Goal: Transaction & Acquisition: Purchase product/service

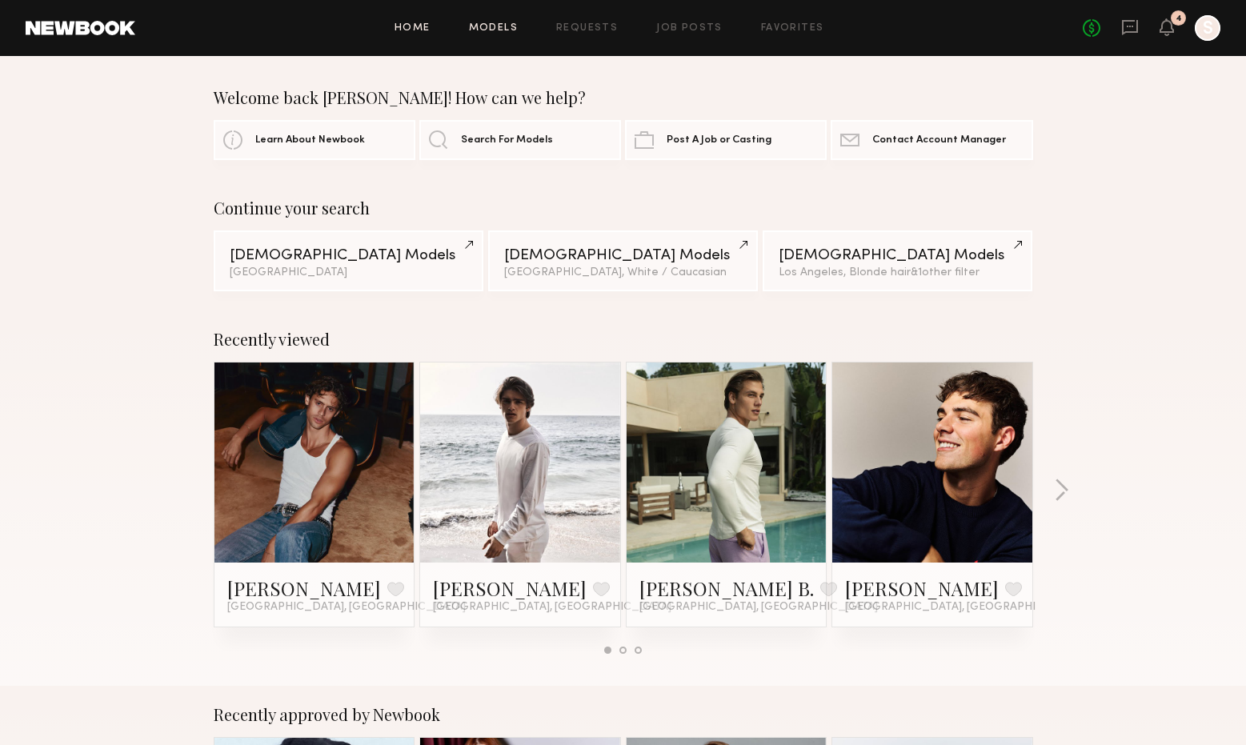
click at [495, 30] on link "Models" at bounding box center [493, 28] width 49 height 10
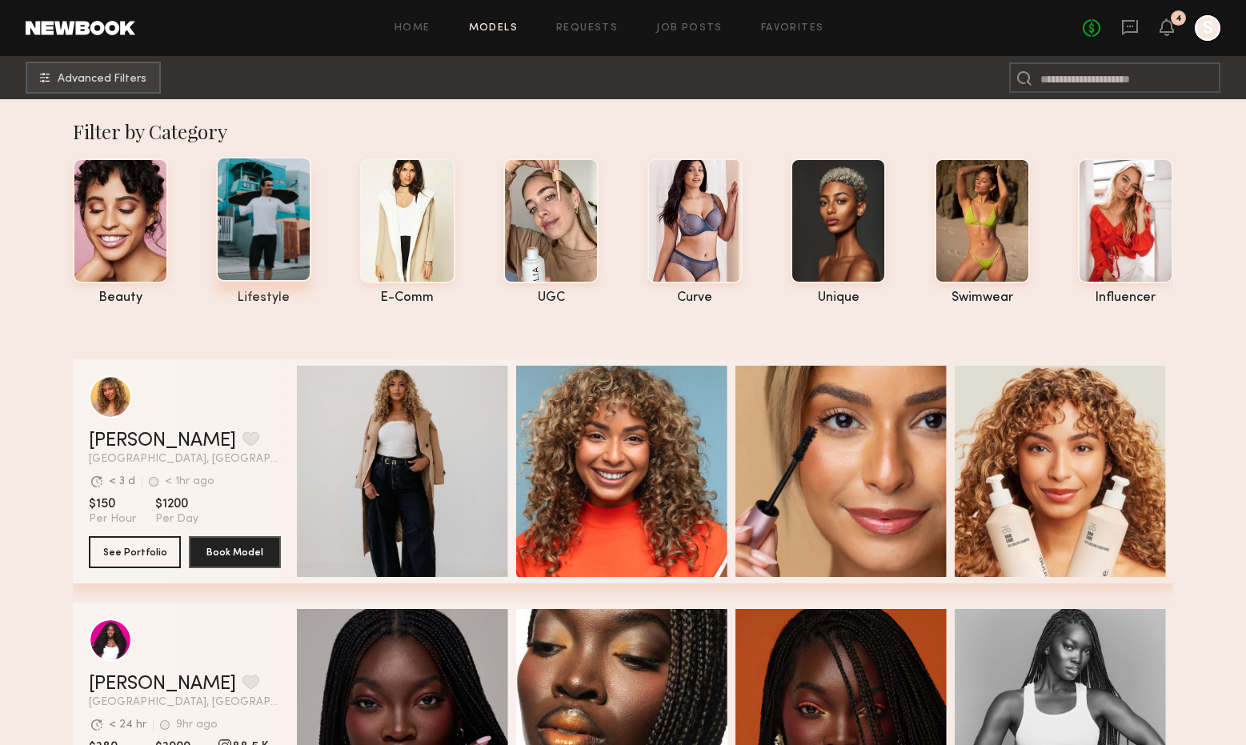
click at [275, 235] on div at bounding box center [263, 219] width 95 height 125
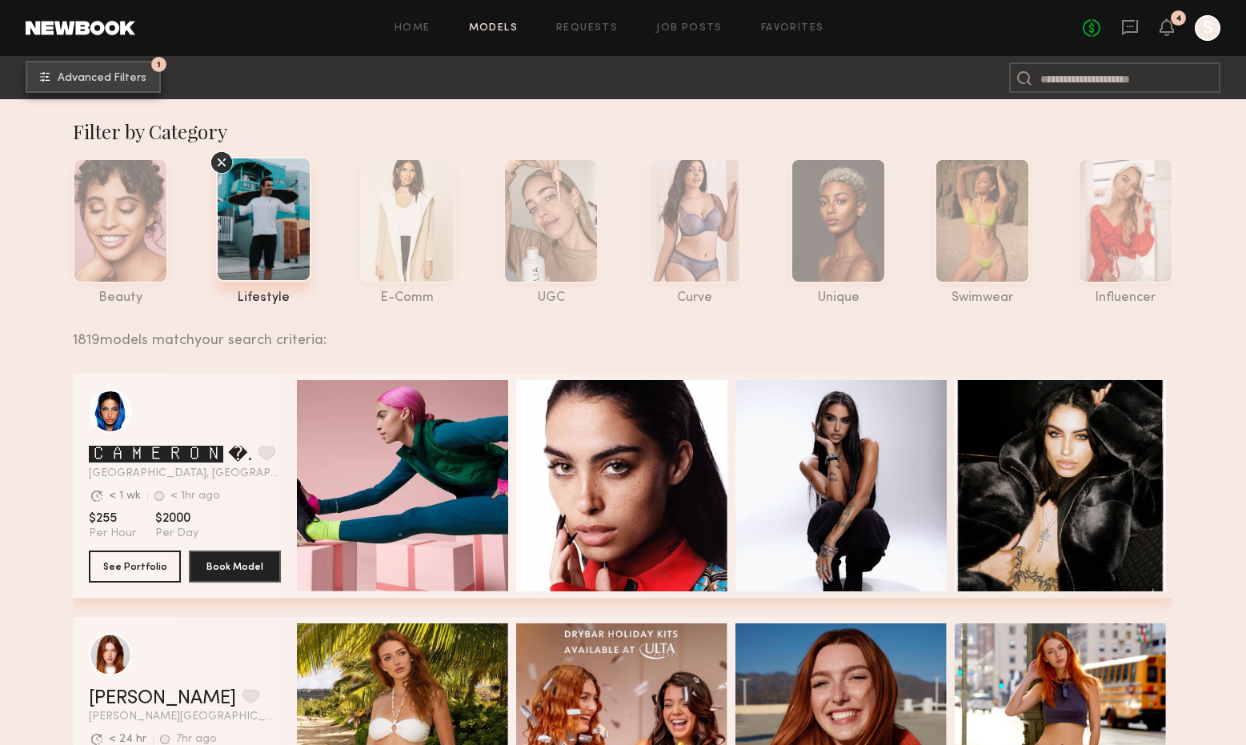
click at [82, 77] on span "Advanced Filters" at bounding box center [102, 78] width 89 height 11
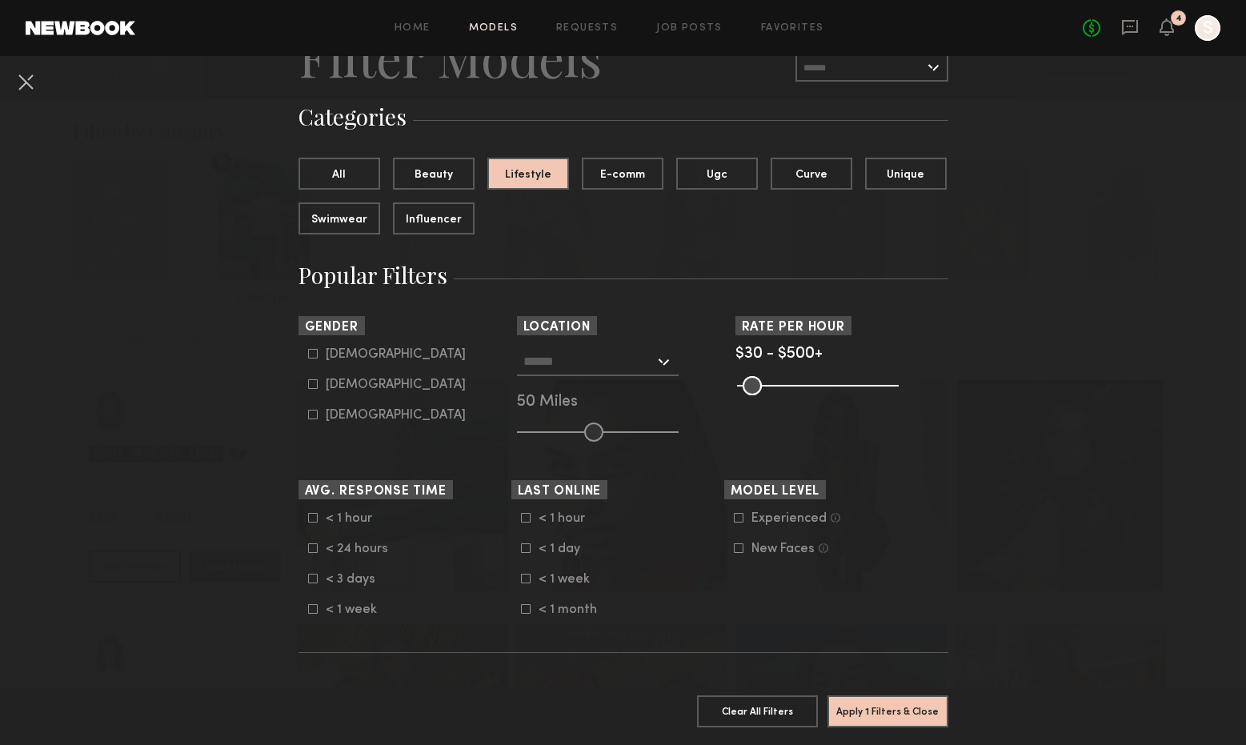
scroll to position [90, 0]
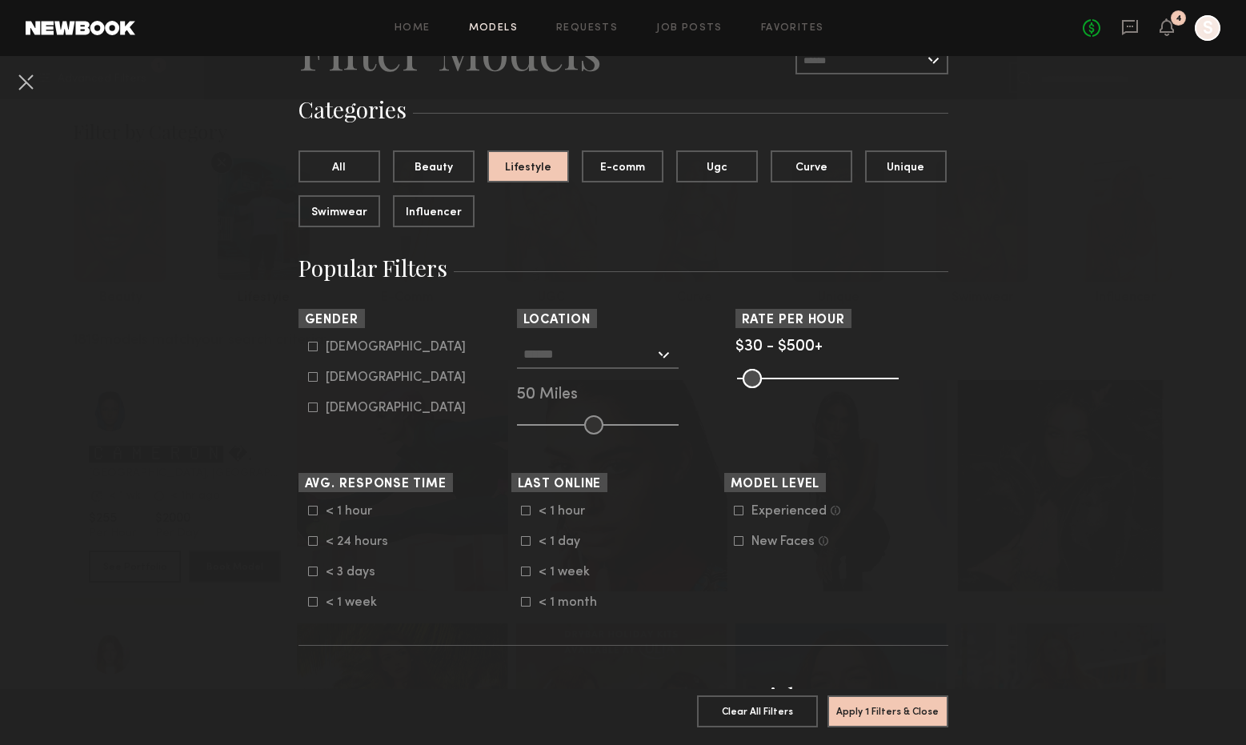
click at [347, 383] on div "Female" at bounding box center [396, 378] width 140 height 10
type input "**"
click at [613, 368] on div at bounding box center [598, 354] width 162 height 29
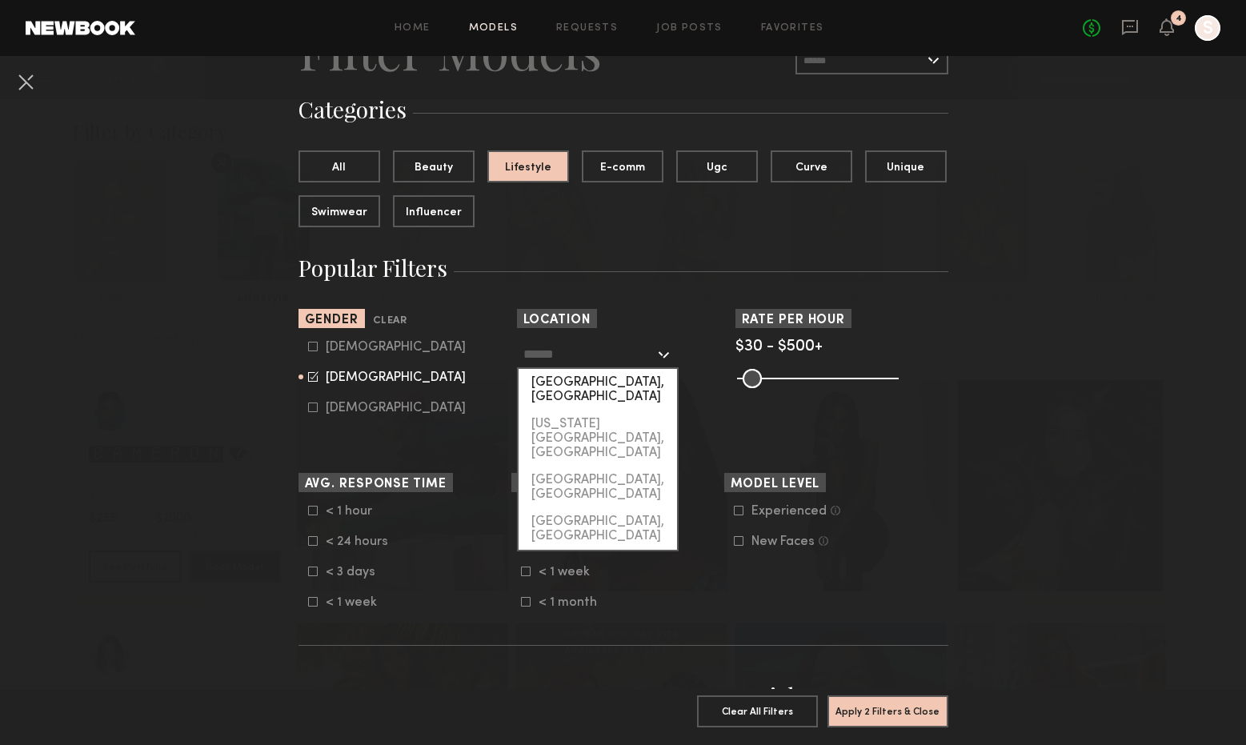
click at [606, 389] on div "Los Angeles, CA" at bounding box center [598, 390] width 158 height 42
type input "**********"
click at [611, 364] on input "**********" at bounding box center [588, 353] width 131 height 27
click at [588, 384] on div "Los Angeles, CA" at bounding box center [598, 390] width 158 height 42
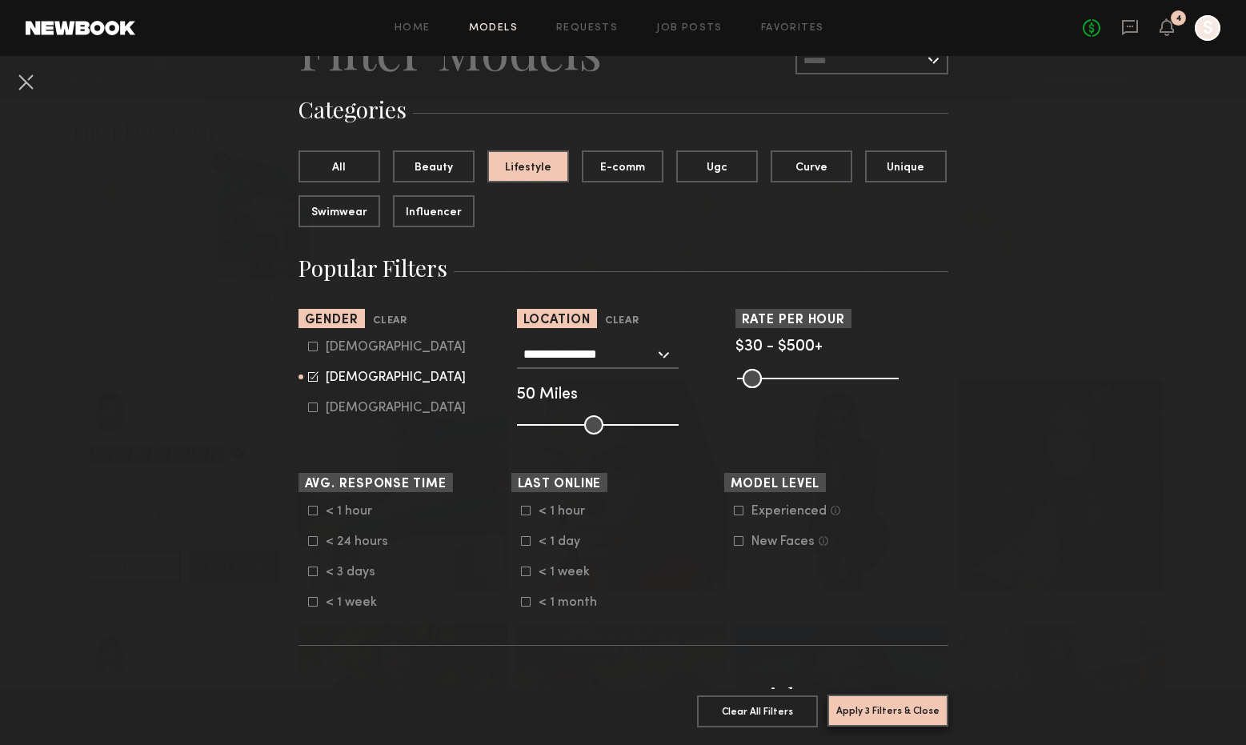
click at [868, 709] on button "Apply 3 Filters & Close" at bounding box center [888, 711] width 121 height 32
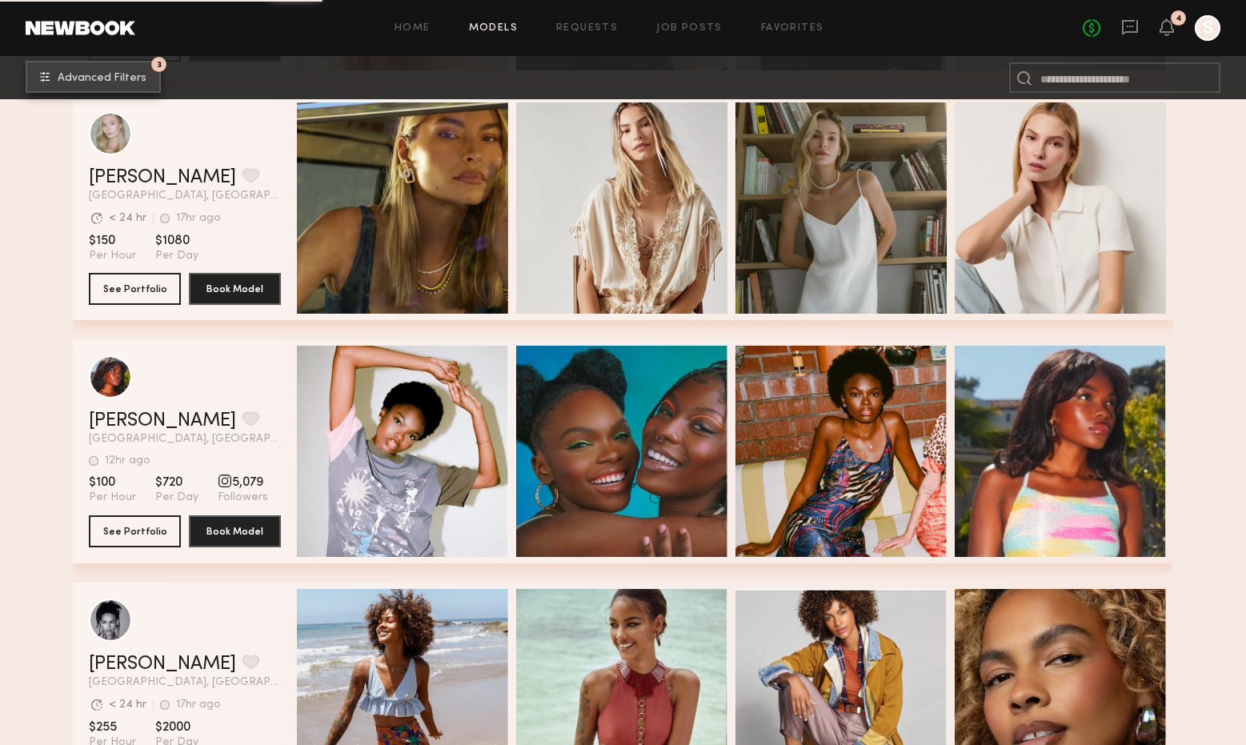
scroll to position [5509, 0]
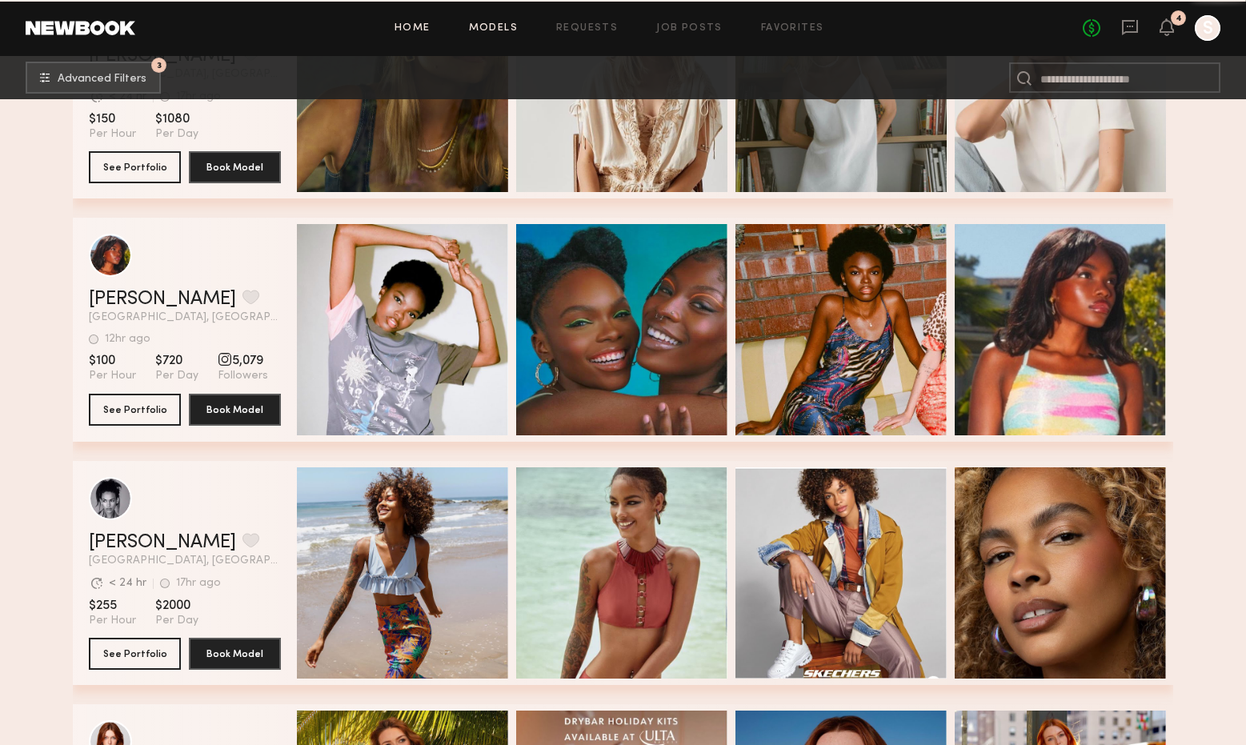
click at [431, 25] on link "Home" at bounding box center [413, 28] width 36 height 10
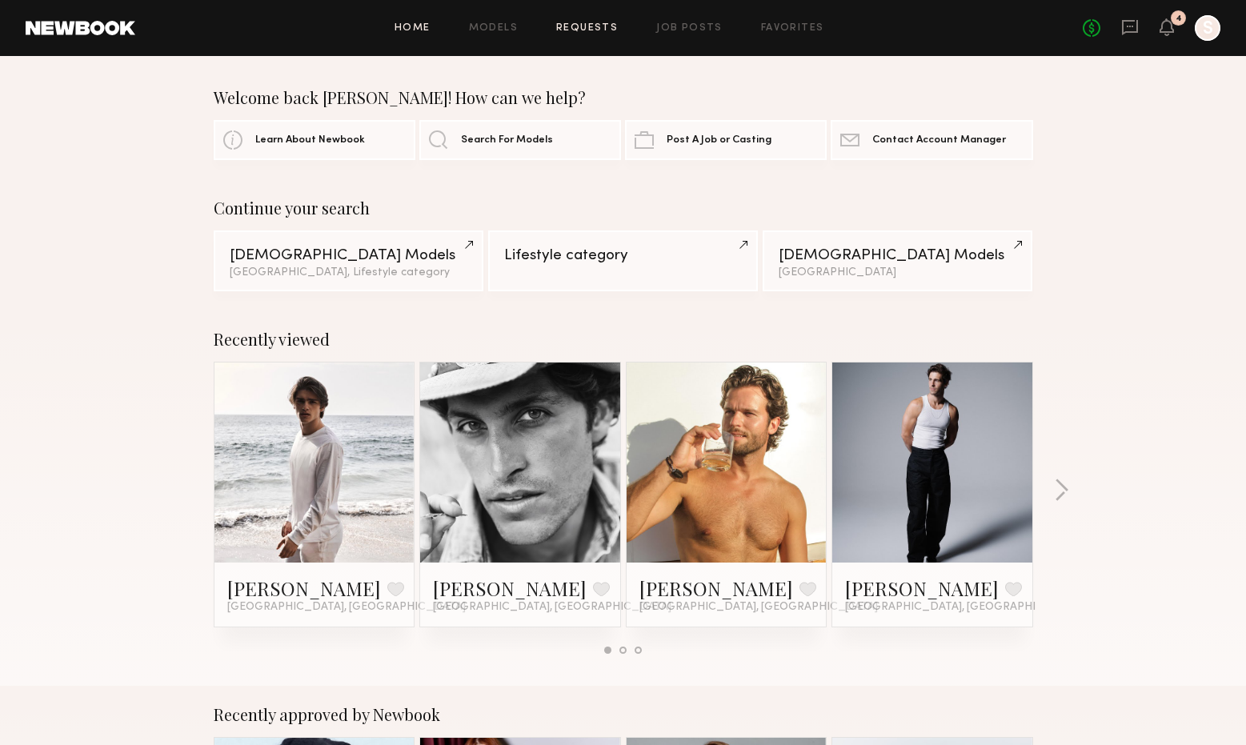
click at [591, 26] on link "Requests" at bounding box center [587, 28] width 62 height 10
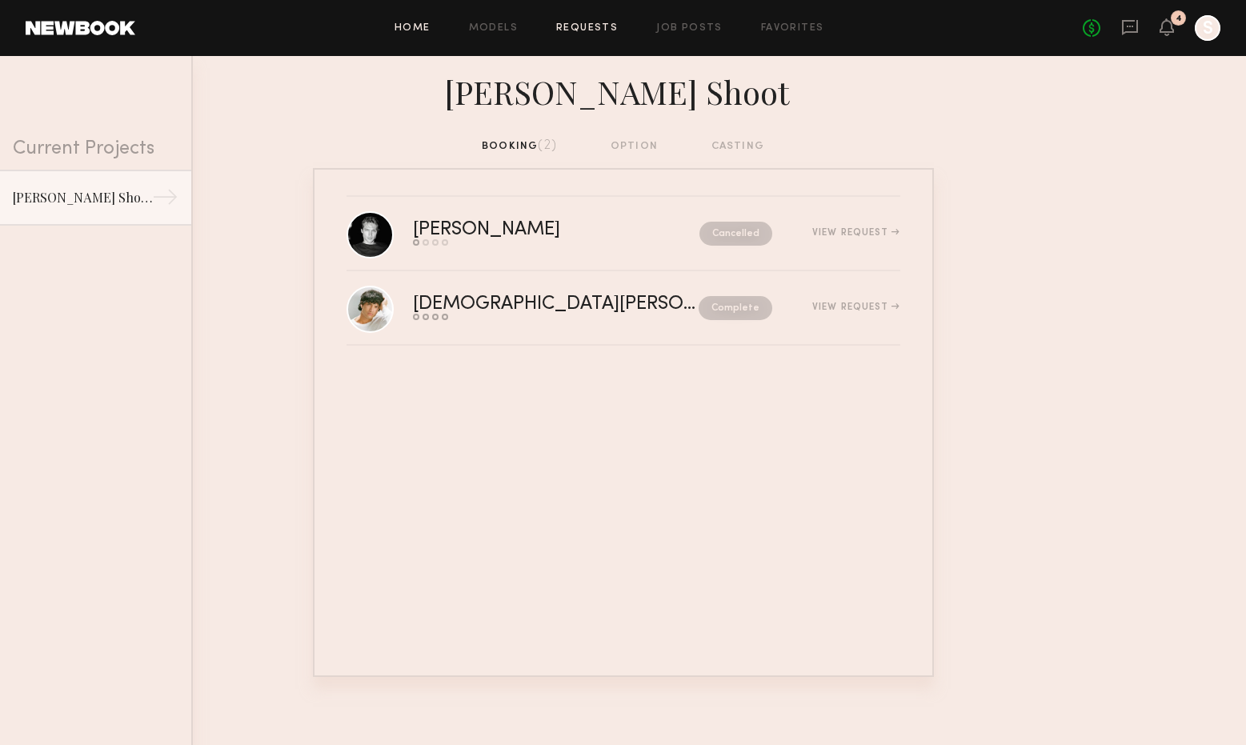
click at [420, 27] on link "Home" at bounding box center [413, 28] width 36 height 10
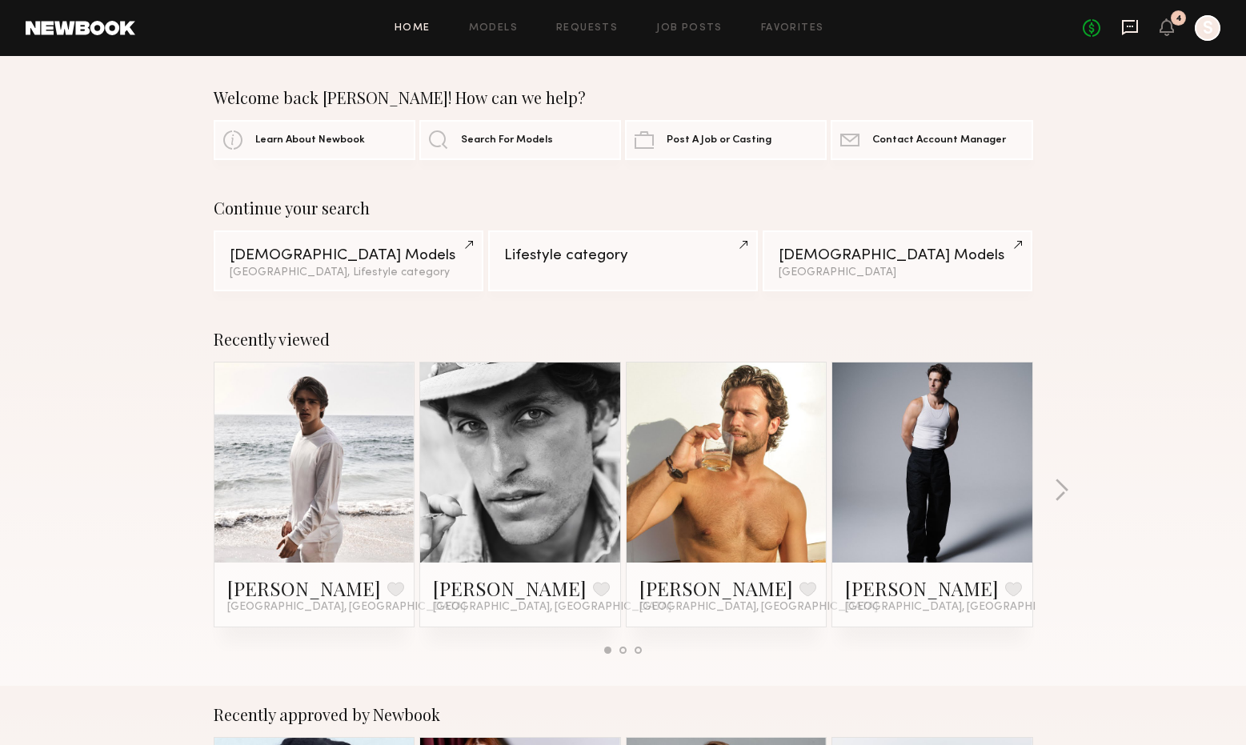
click at [1130, 26] on icon at bounding box center [1130, 27] width 6 height 2
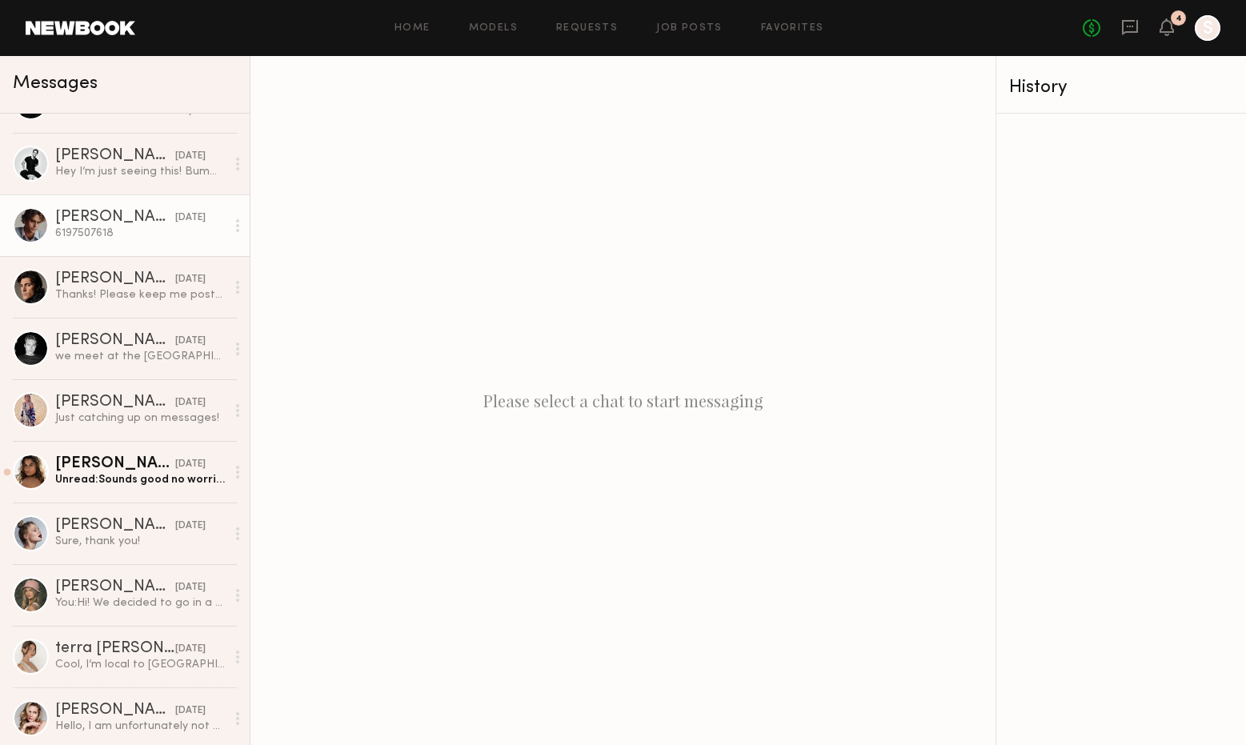
scroll to position [114, 0]
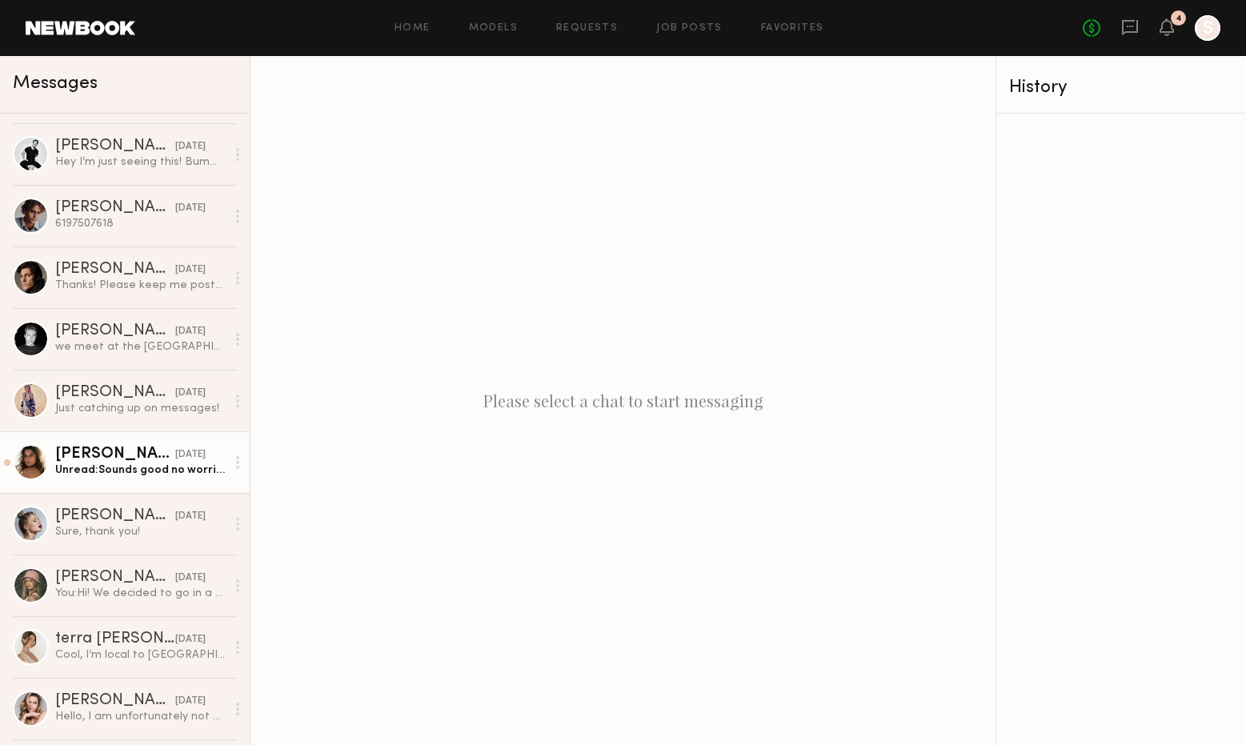
click at [133, 471] on div "Unread: Sounds good no worries ❤️" at bounding box center [140, 470] width 170 height 15
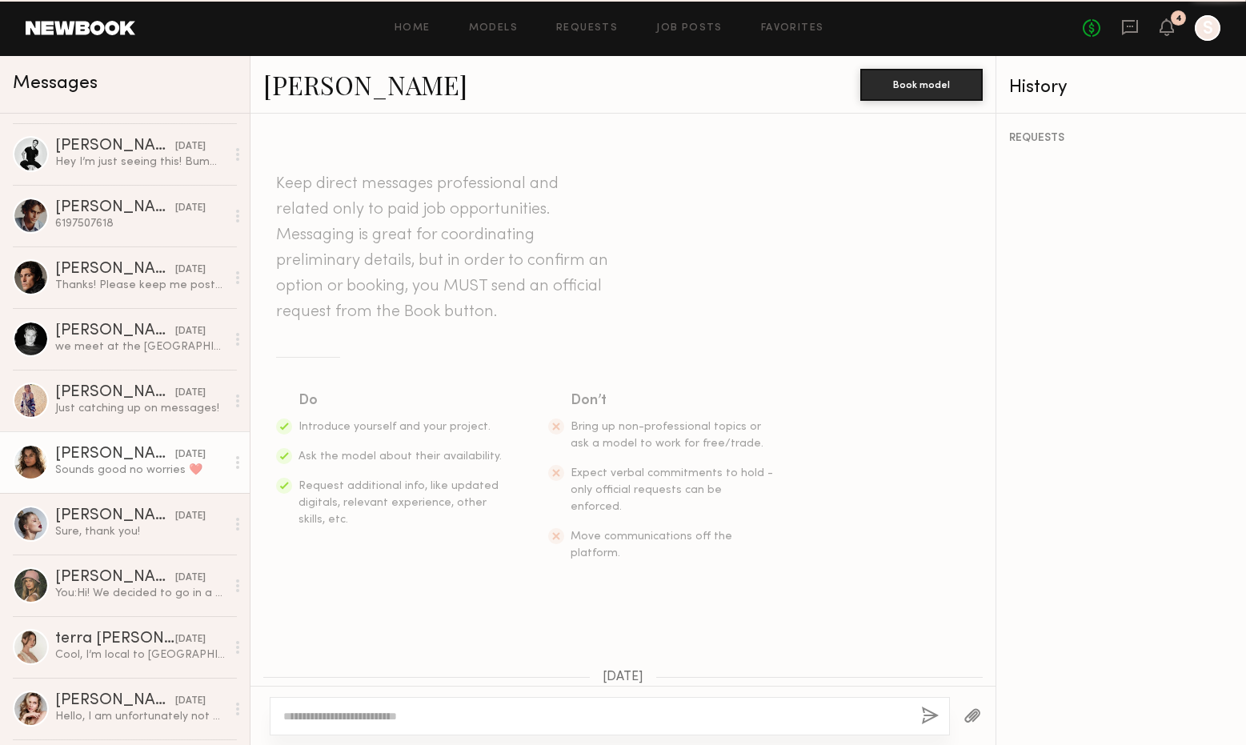
scroll to position [848, 0]
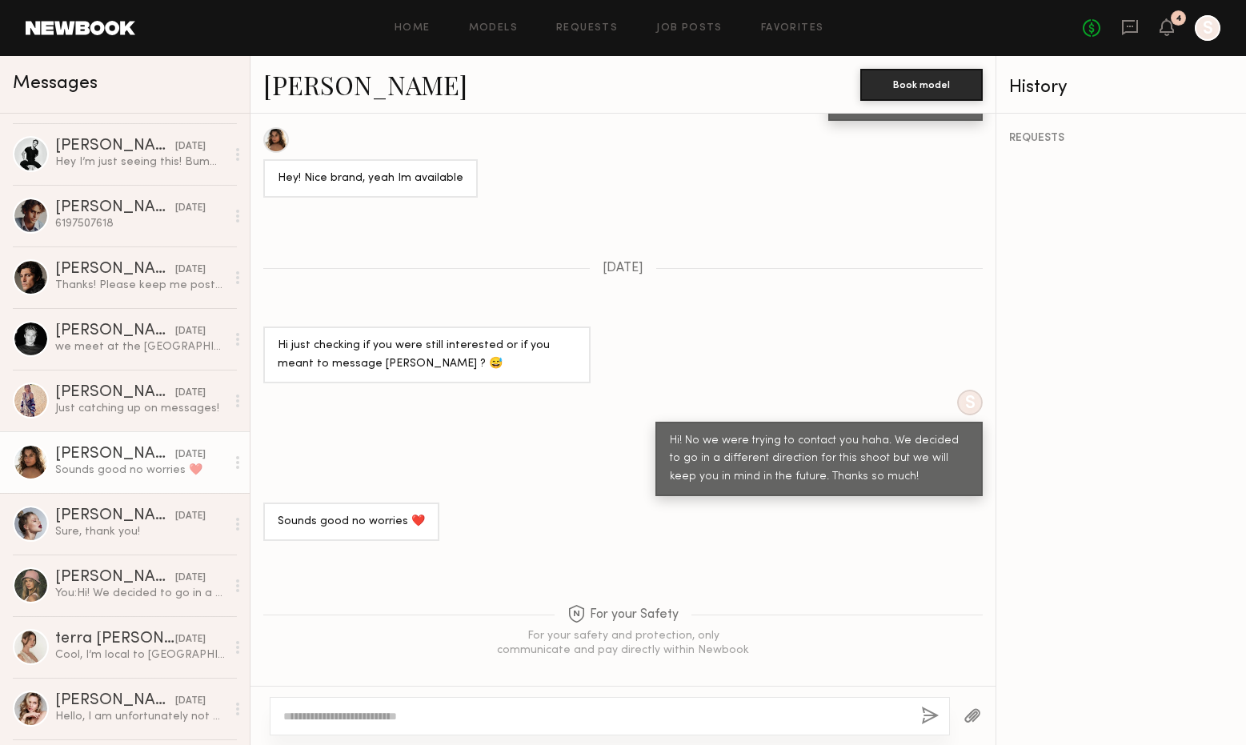
click at [277, 127] on div at bounding box center [276, 140] width 26 height 26
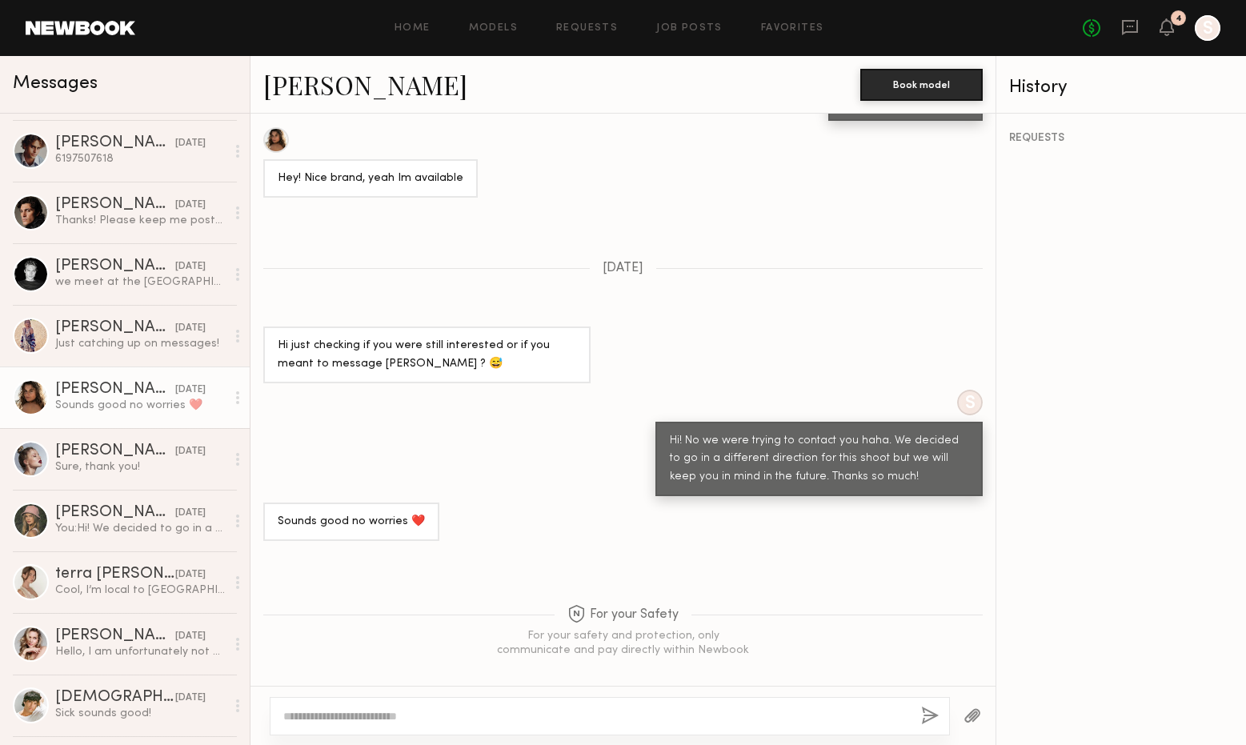
scroll to position [185, 0]
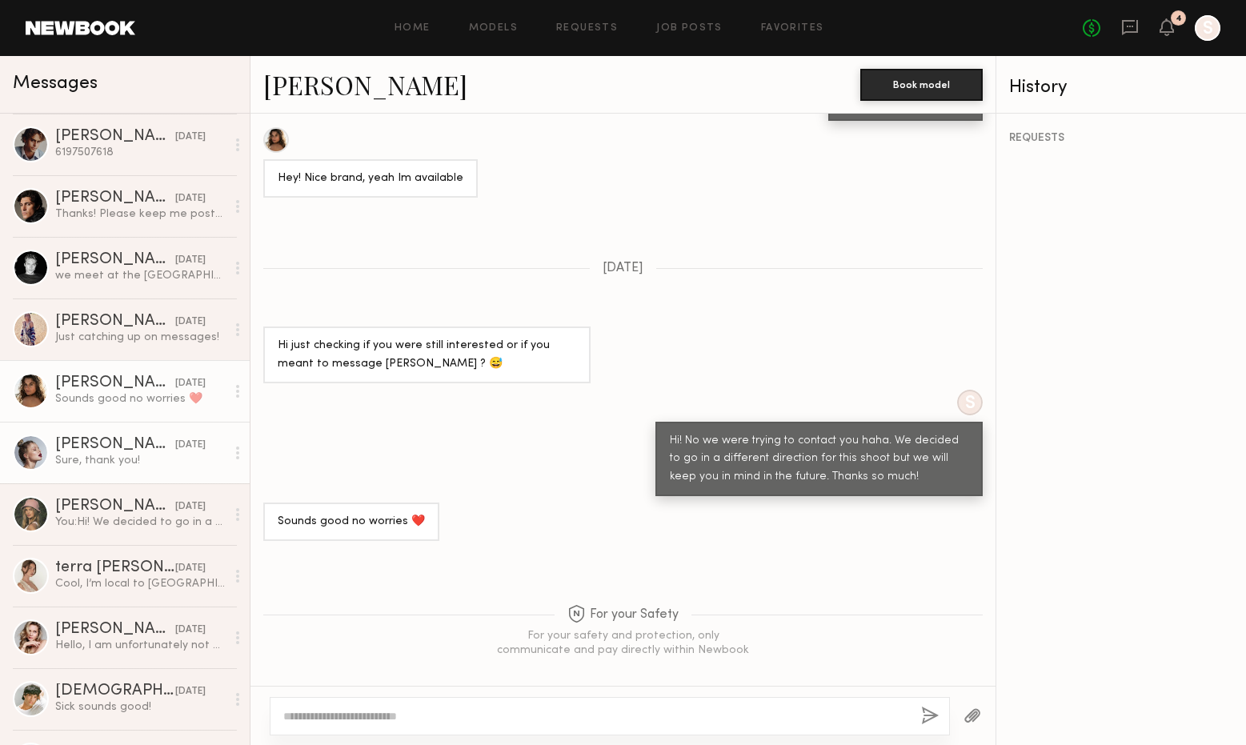
click at [130, 460] on div "Sure, thank you!" at bounding box center [140, 460] width 170 height 15
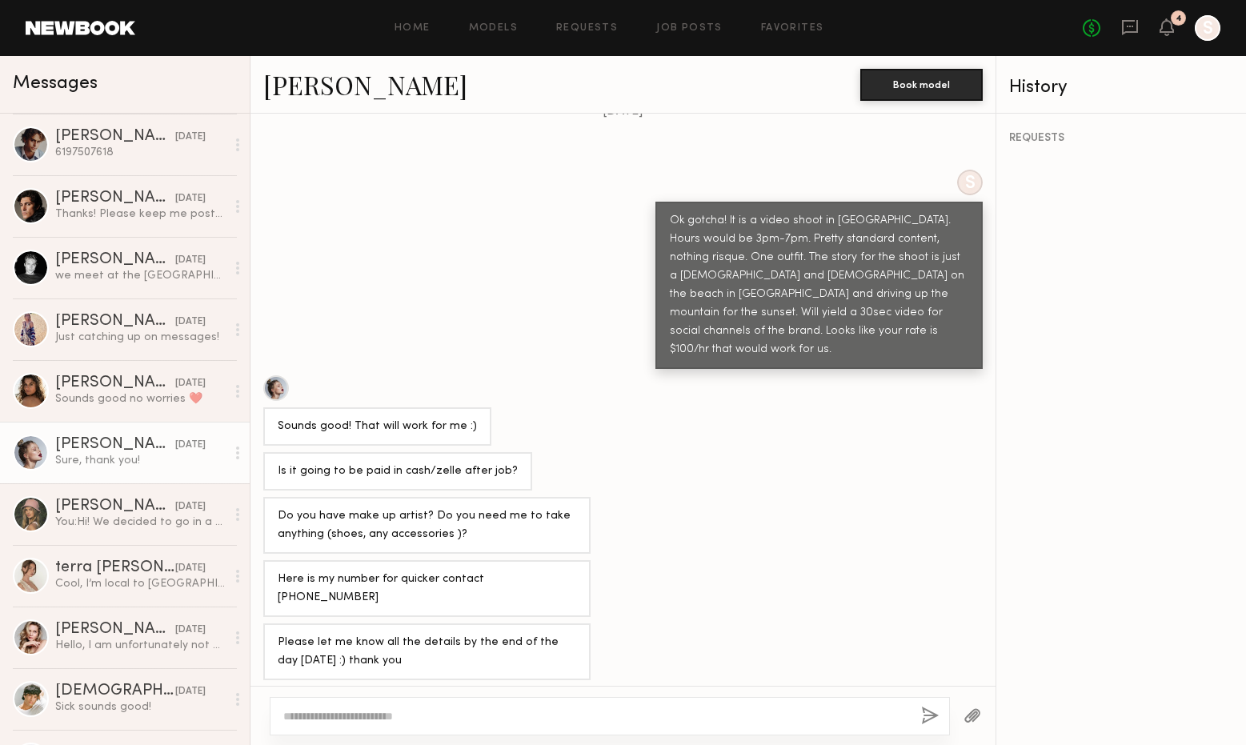
scroll to position [1028, 0]
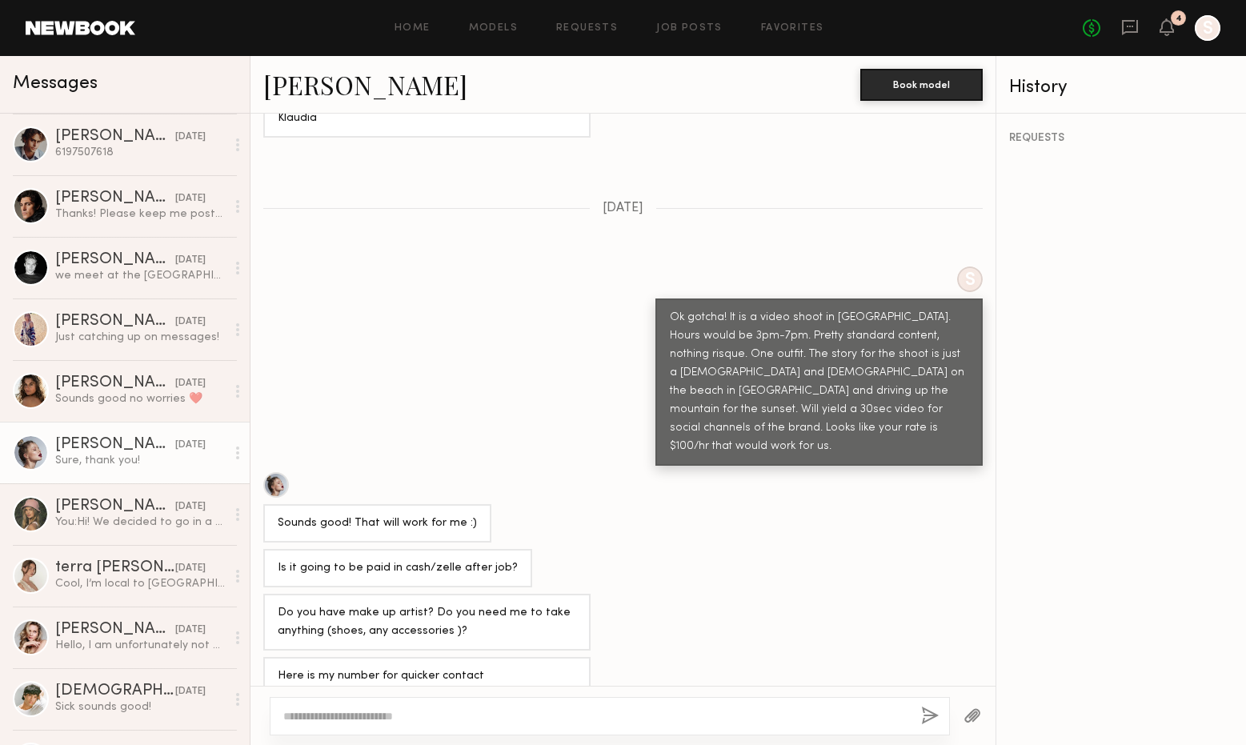
click at [275, 472] on div at bounding box center [276, 485] width 26 height 26
click at [133, 500] on div "Alena N." at bounding box center [115, 507] width 120 height 16
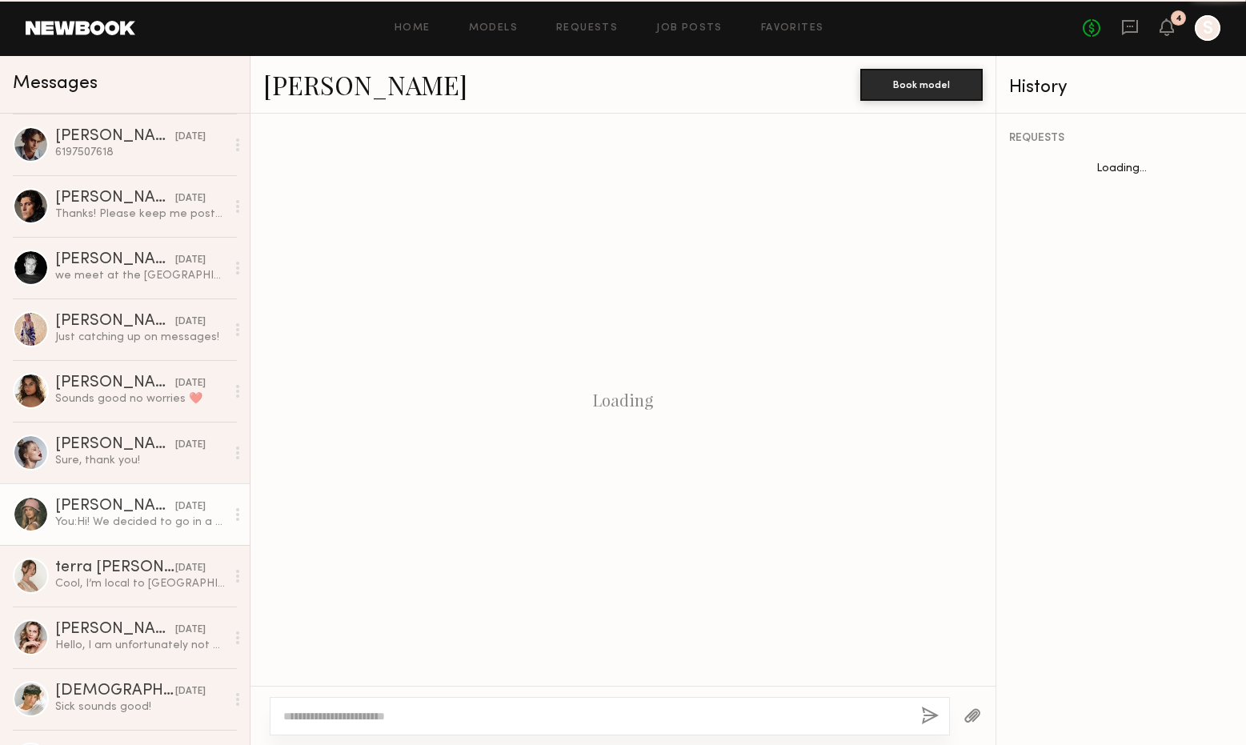
scroll to position [928, 0]
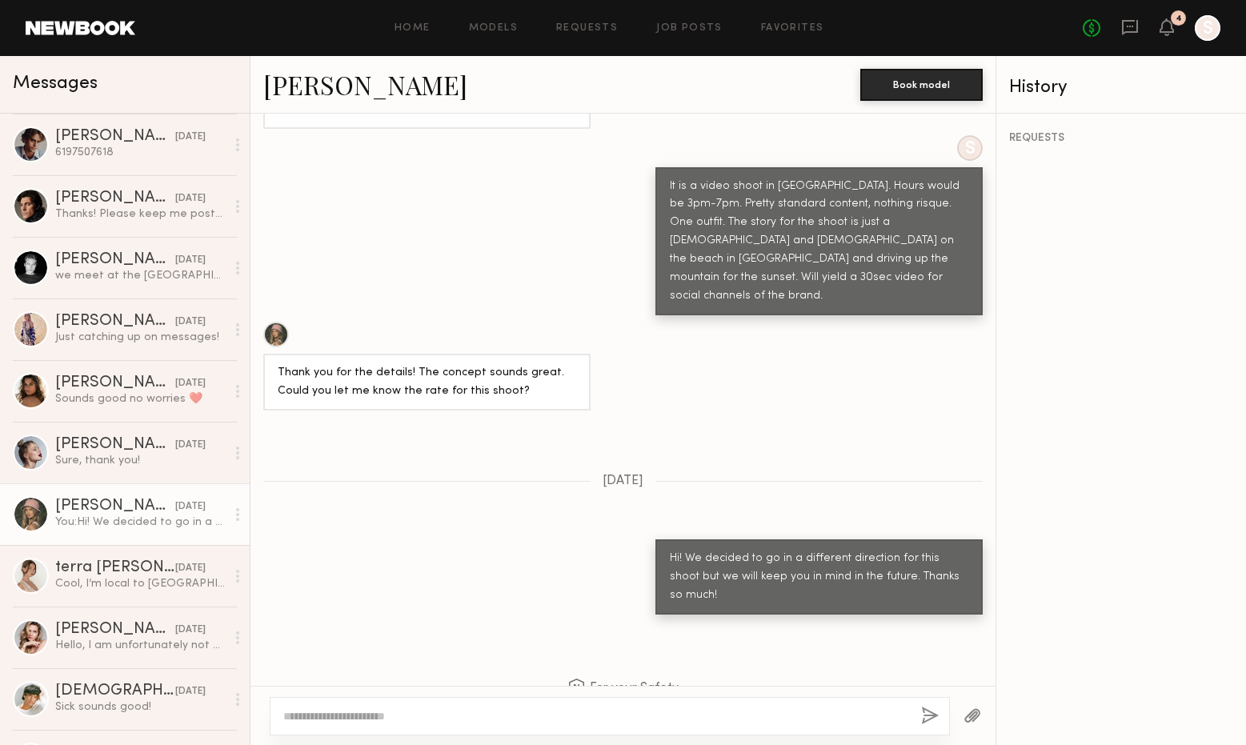
click at [273, 322] on div at bounding box center [276, 335] width 26 height 26
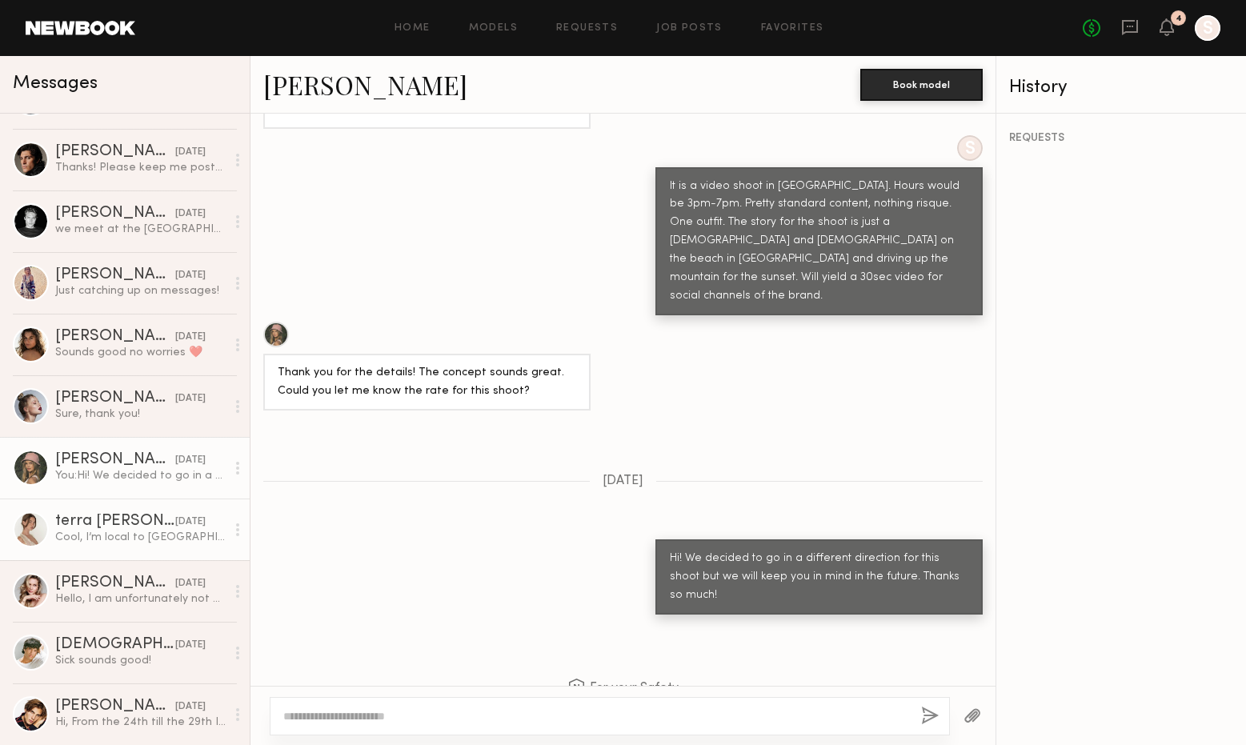
click at [111, 533] on div "Cool, I’m local to Malibu so that’s convenient :)" at bounding box center [140, 537] width 170 height 15
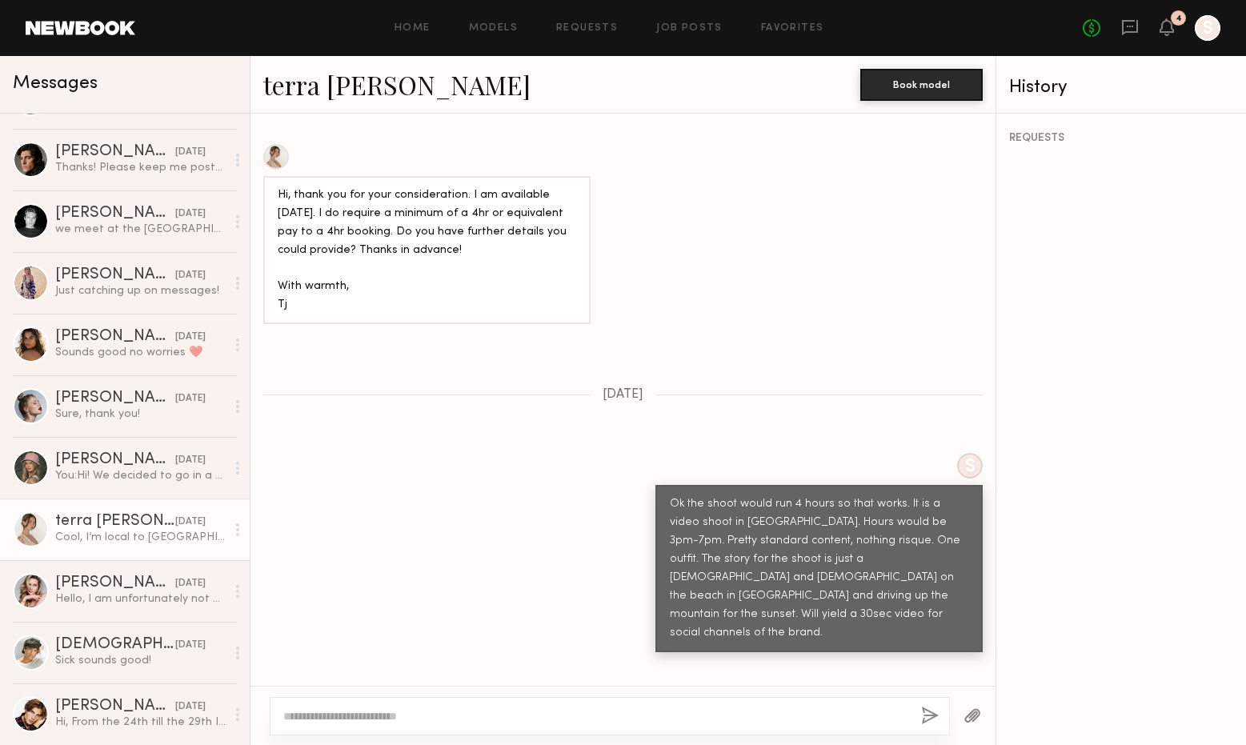
scroll to position [890, 0]
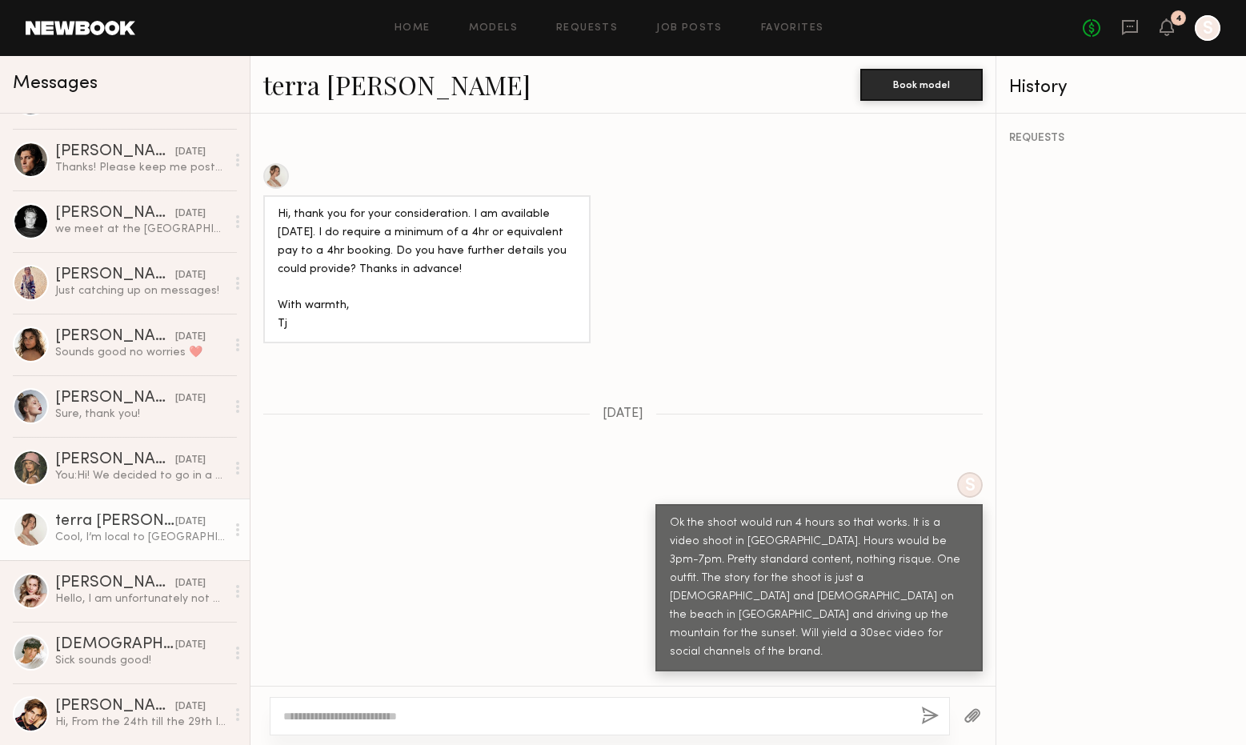
click at [281, 163] on div at bounding box center [276, 176] width 26 height 26
click at [144, 600] on div "Hello, I am unfortunately not available on the 18th" at bounding box center [140, 598] width 170 height 15
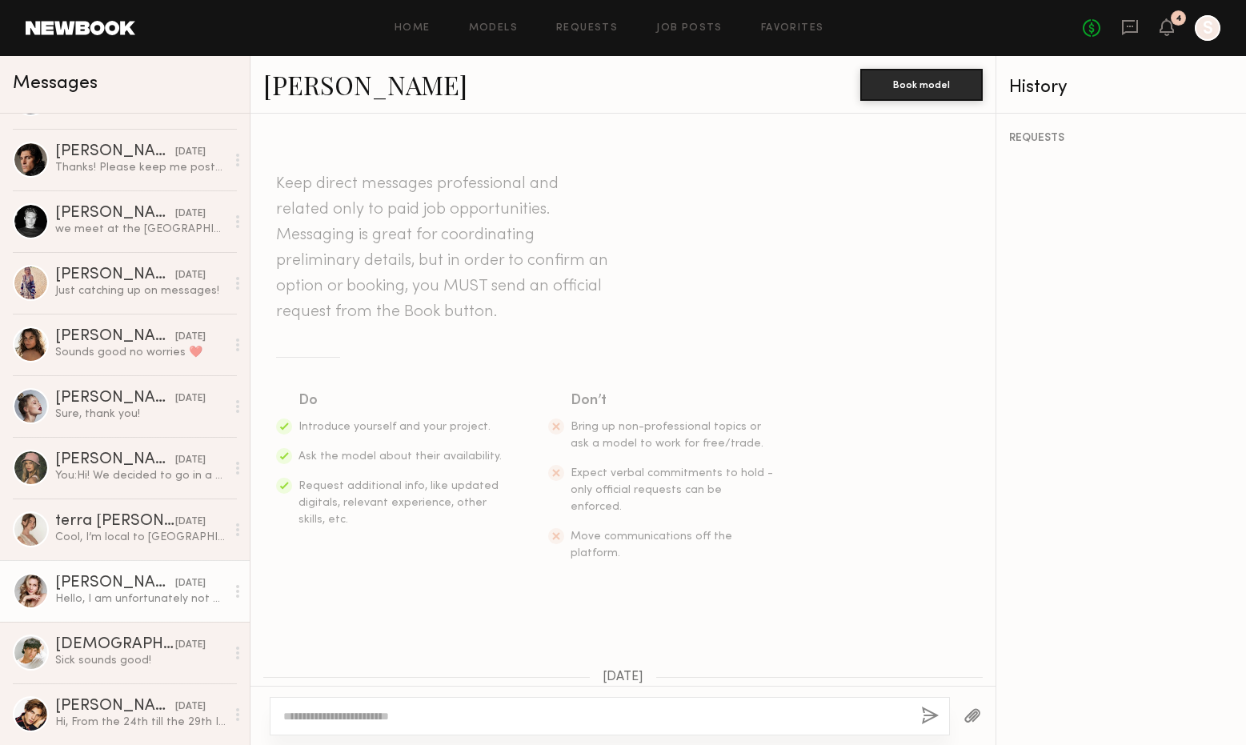
scroll to position [550, 0]
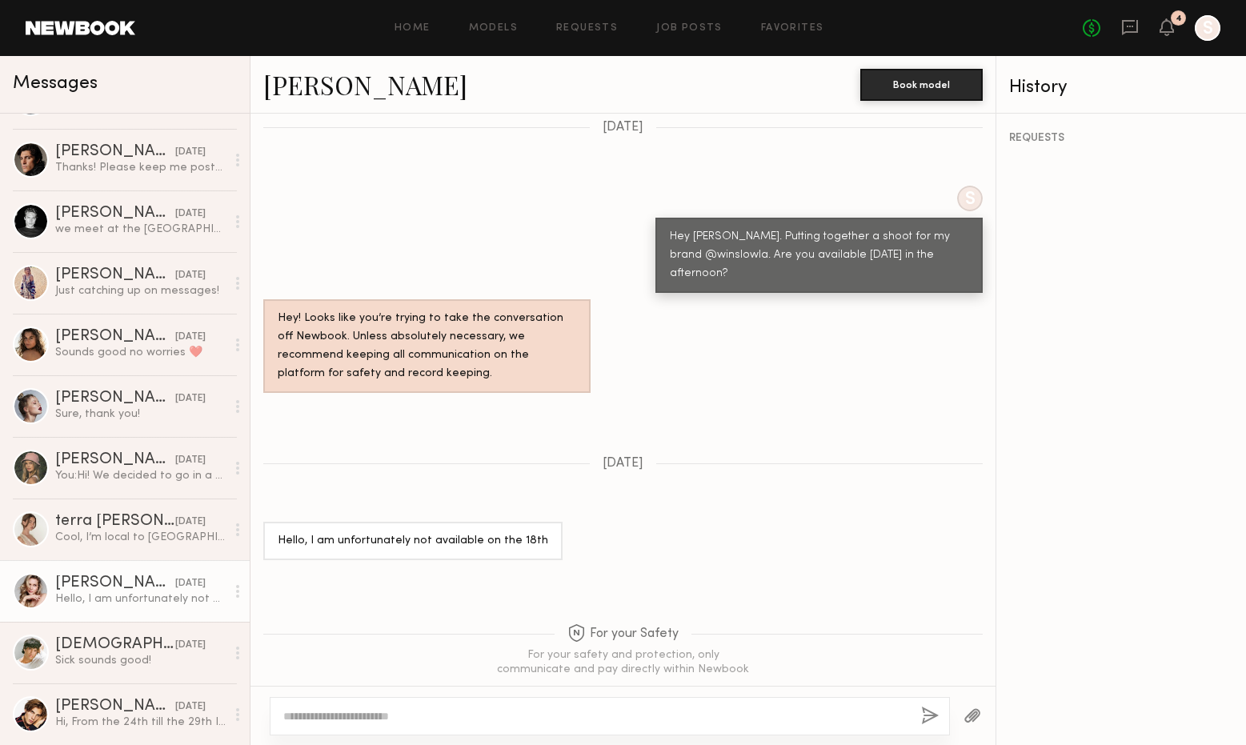
click at [308, 93] on link "Ashley T." at bounding box center [365, 84] width 204 height 34
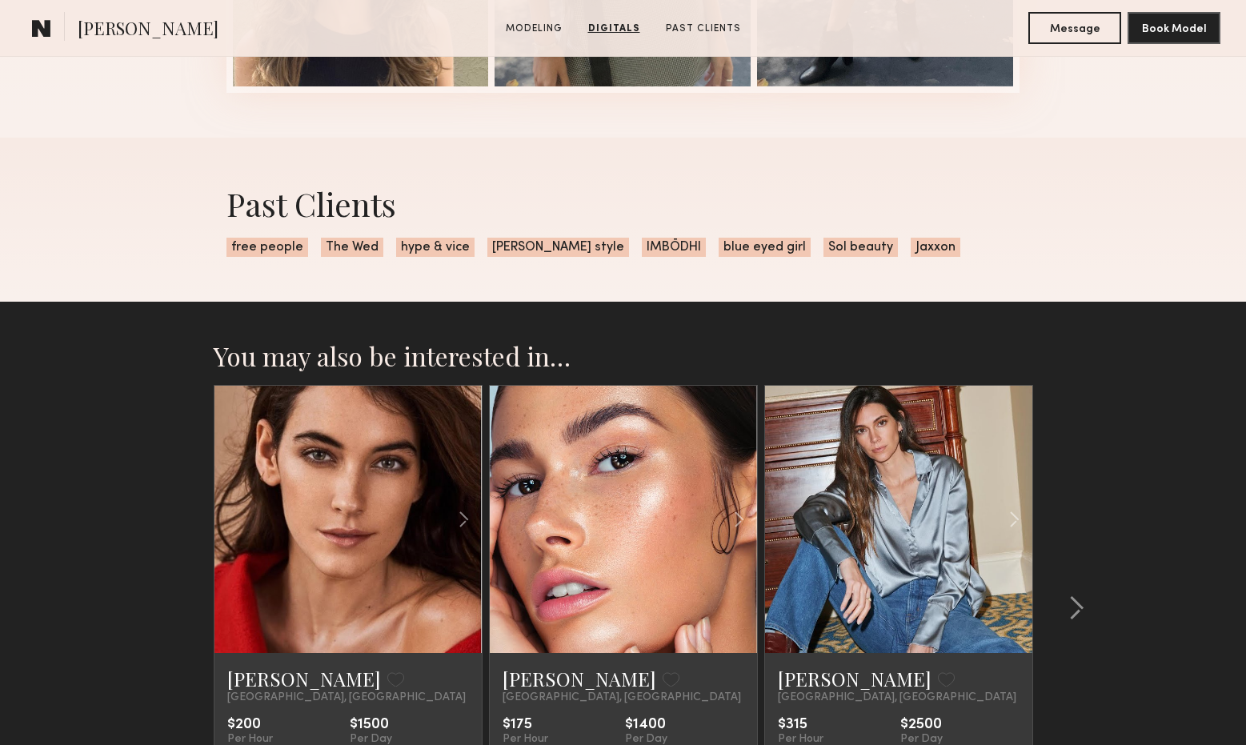
scroll to position [2160, 0]
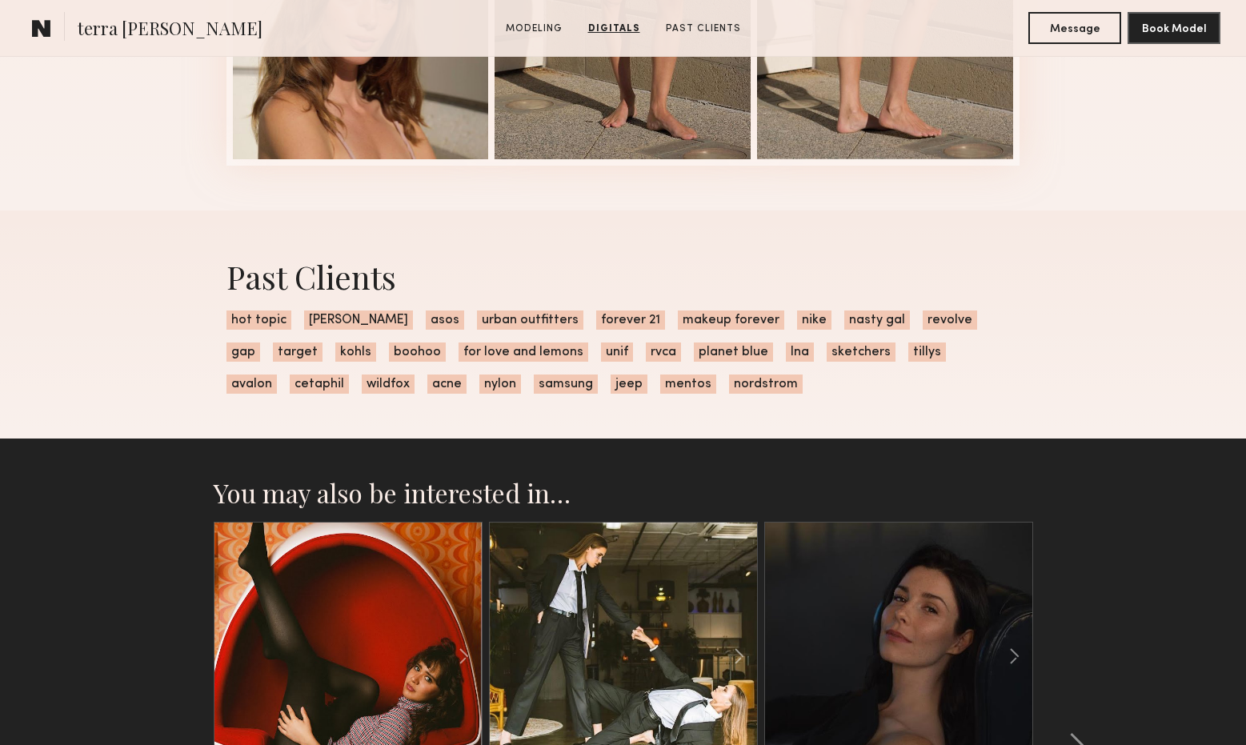
scroll to position [2420, 0]
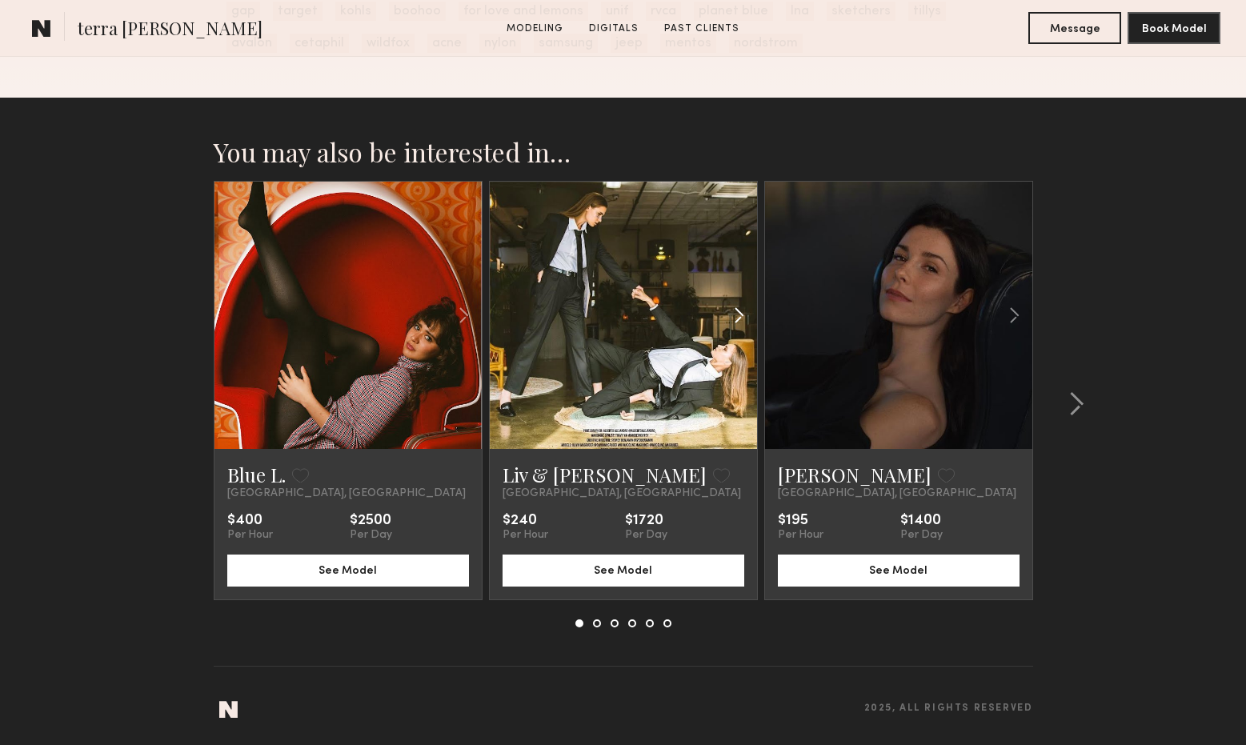
click at [737, 313] on common-icon at bounding box center [739, 315] width 23 height 30
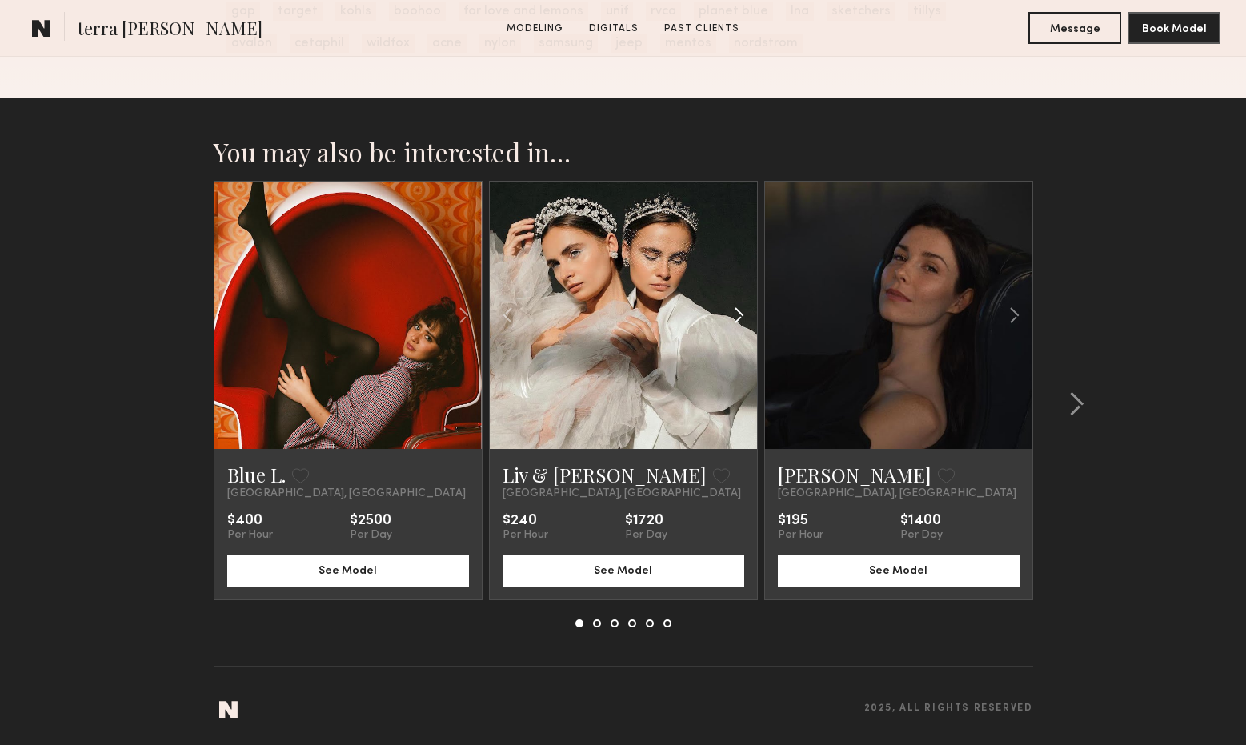
click at [737, 313] on common-icon at bounding box center [739, 315] width 23 height 30
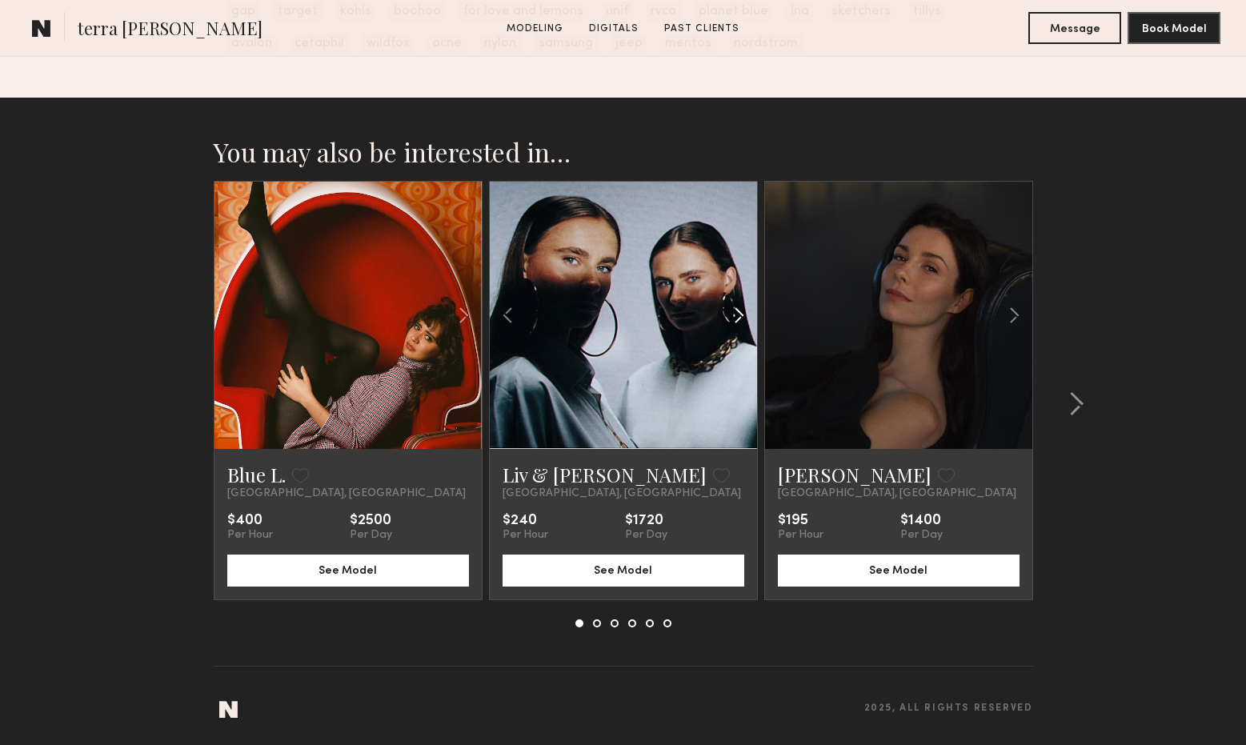
click at [738, 318] on common-icon at bounding box center [739, 315] width 23 height 30
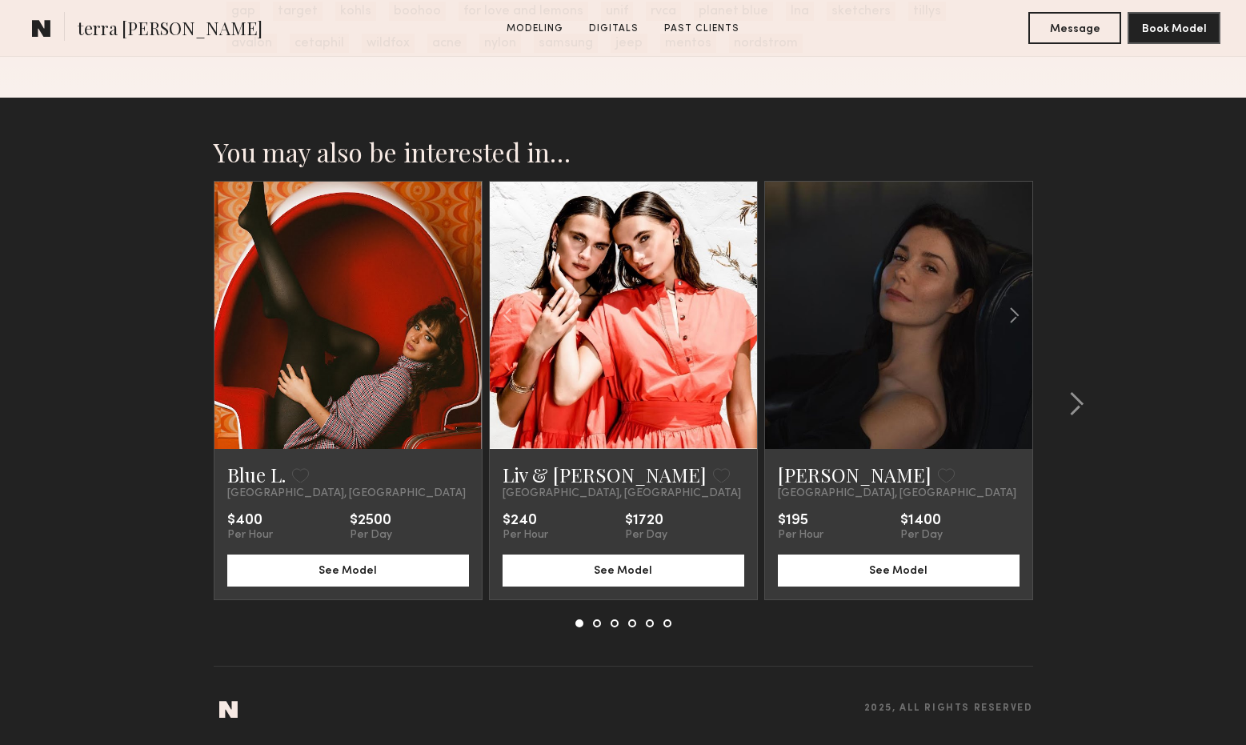
click at [738, 318] on div at bounding box center [623, 315] width 267 height 267
click at [1013, 319] on common-icon at bounding box center [1014, 315] width 23 height 30
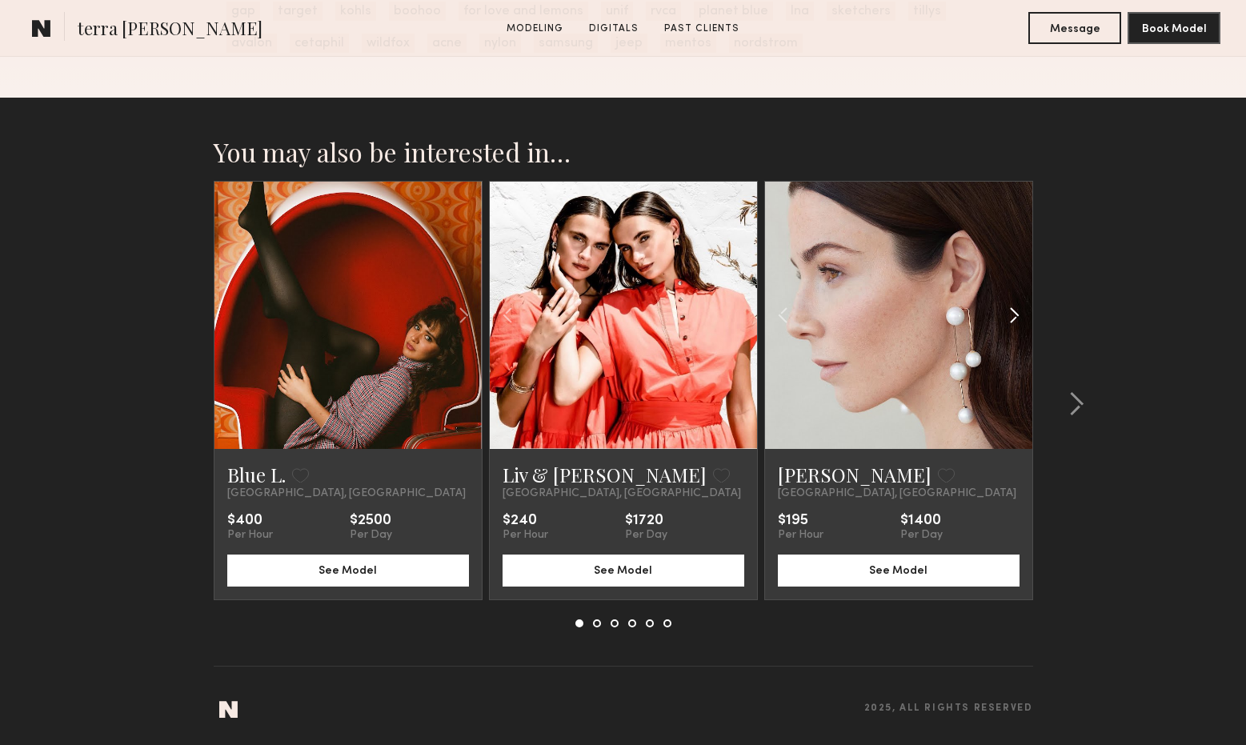
click at [1013, 319] on common-icon at bounding box center [1014, 315] width 23 height 30
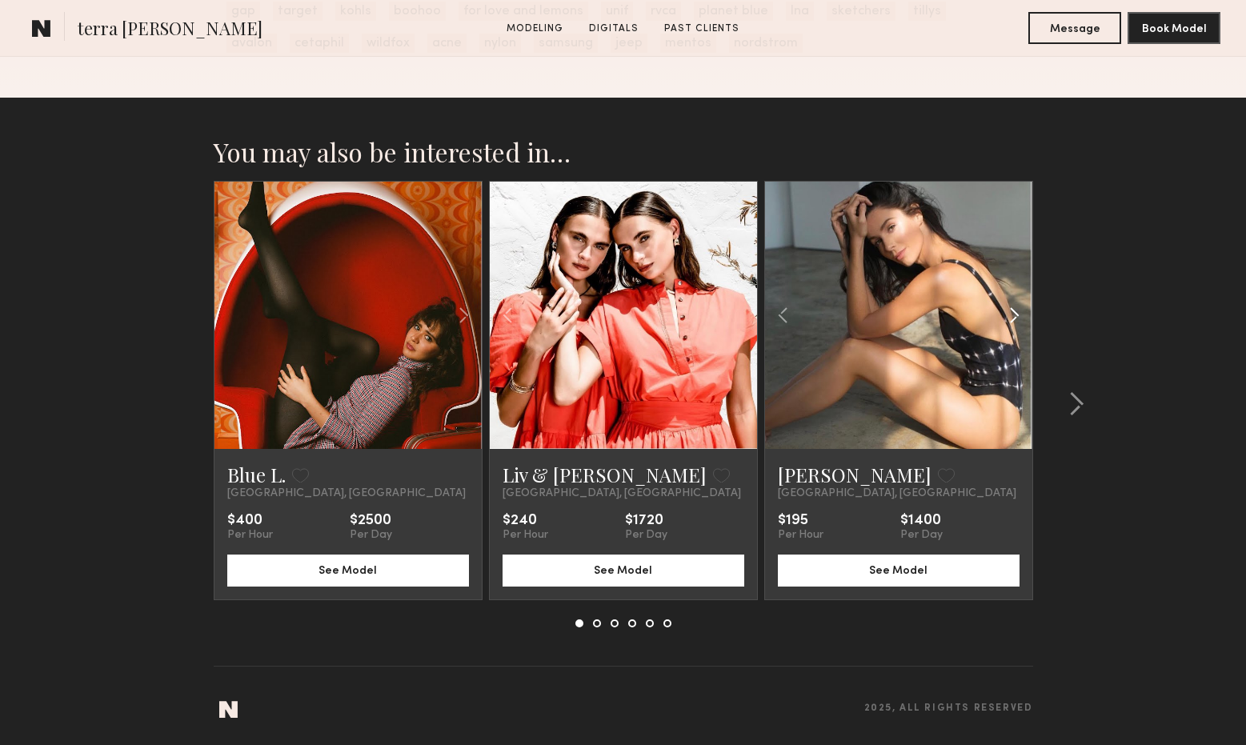
click at [1013, 319] on common-icon at bounding box center [1014, 315] width 23 height 30
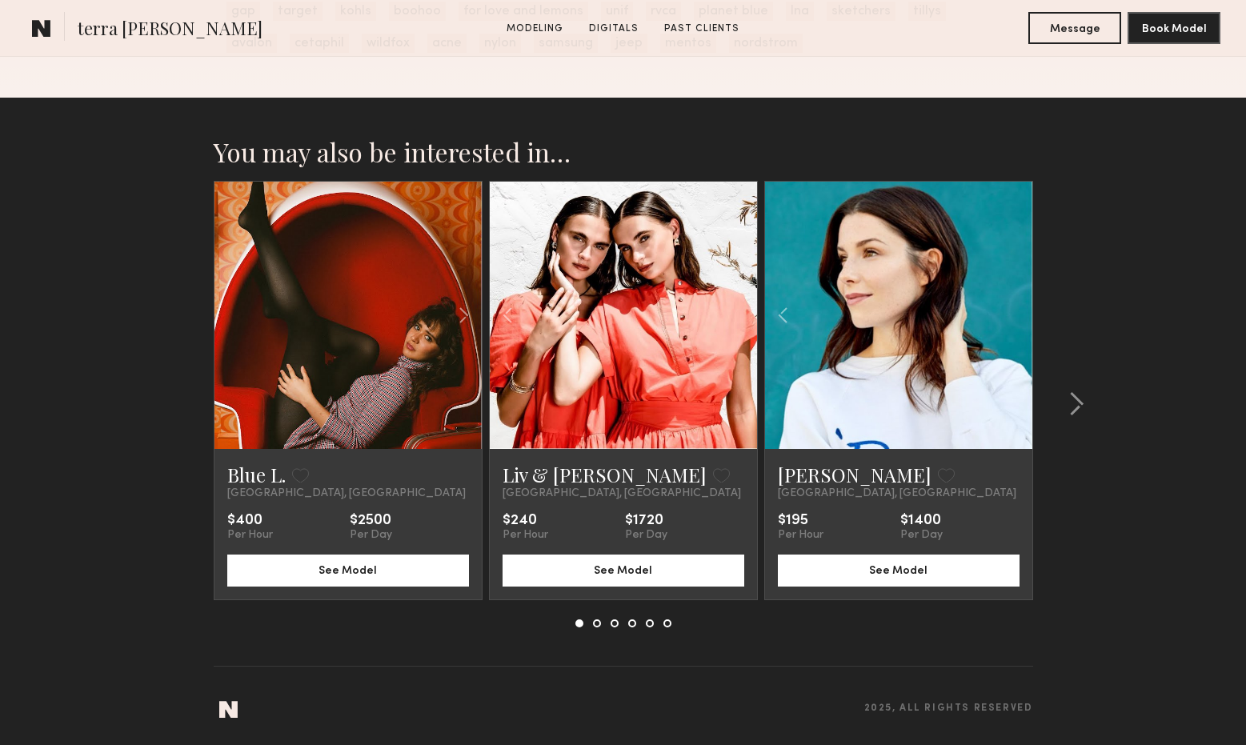
click at [1013, 319] on div at bounding box center [898, 315] width 267 height 267
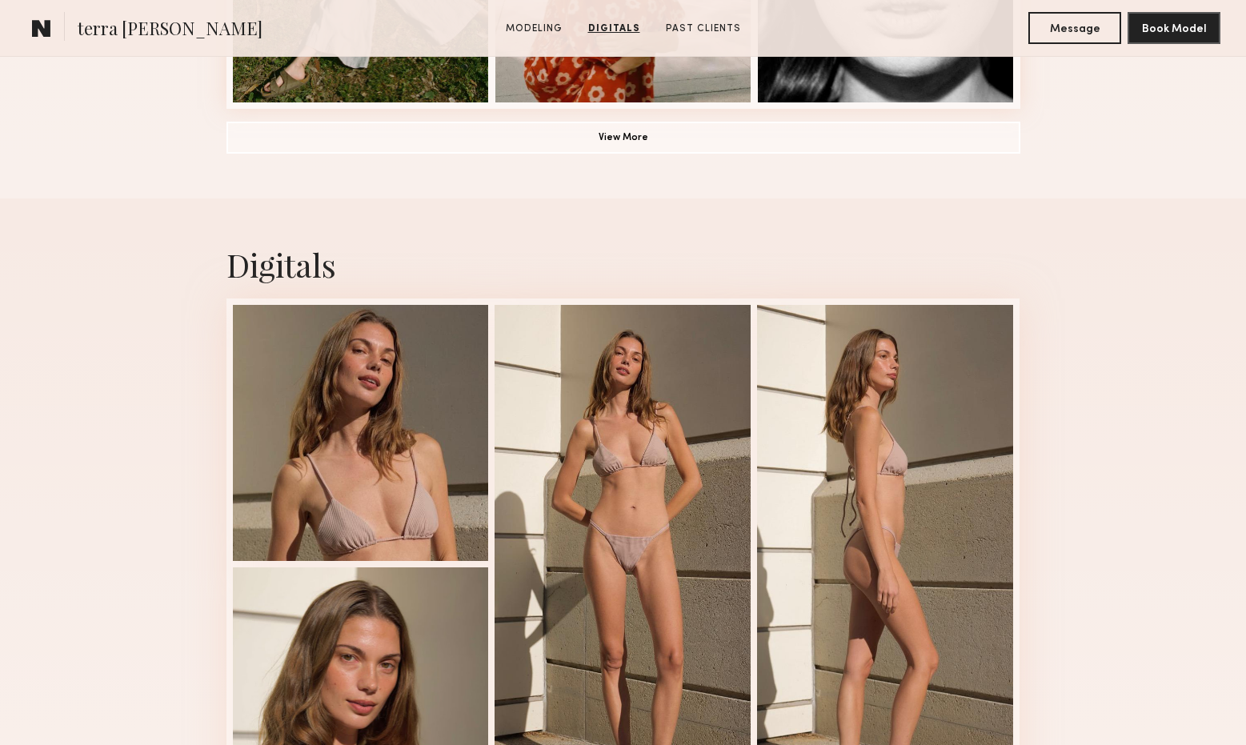
scroll to position [1343, 0]
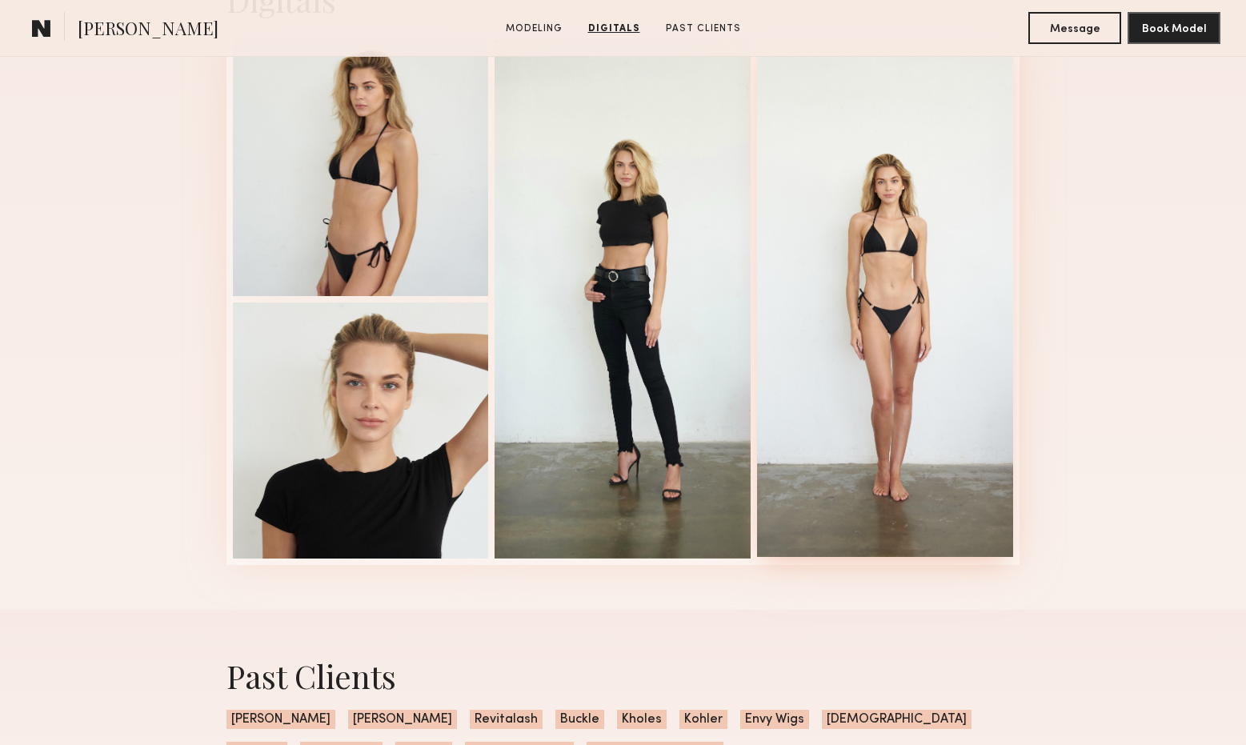
scroll to position [1110, 0]
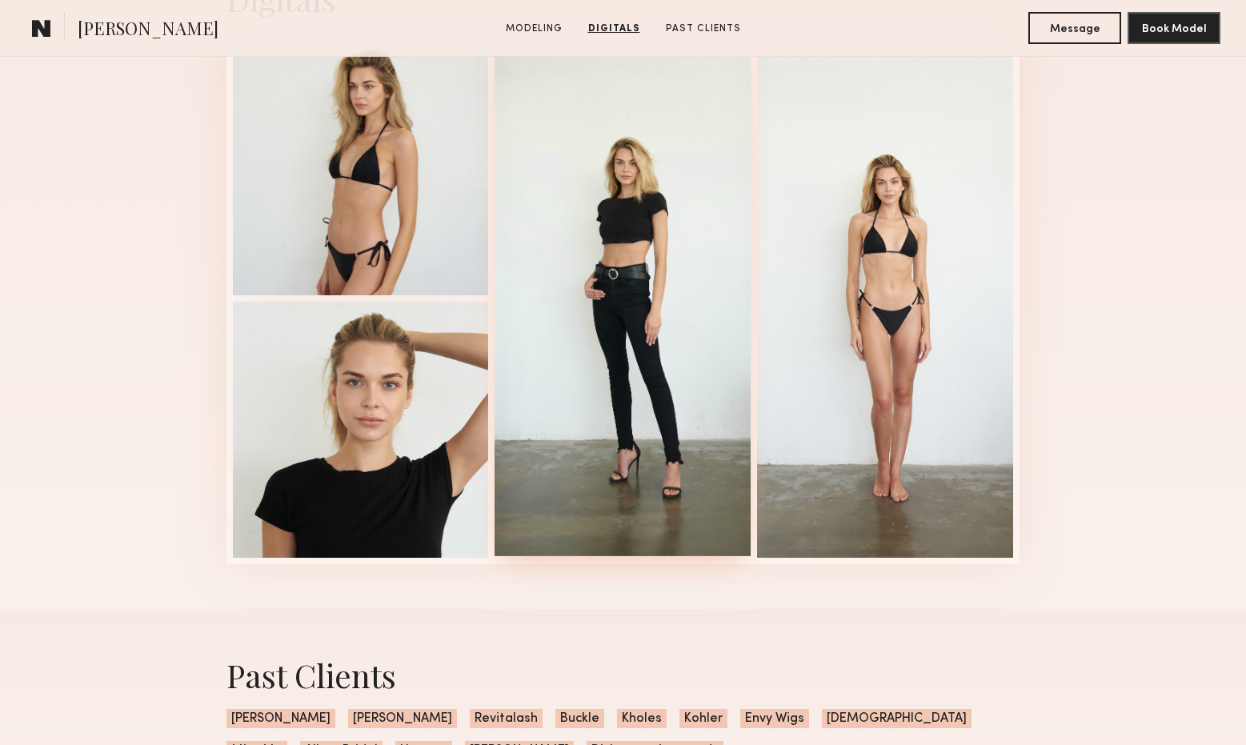
click at [628, 192] on div at bounding box center [623, 297] width 256 height 519
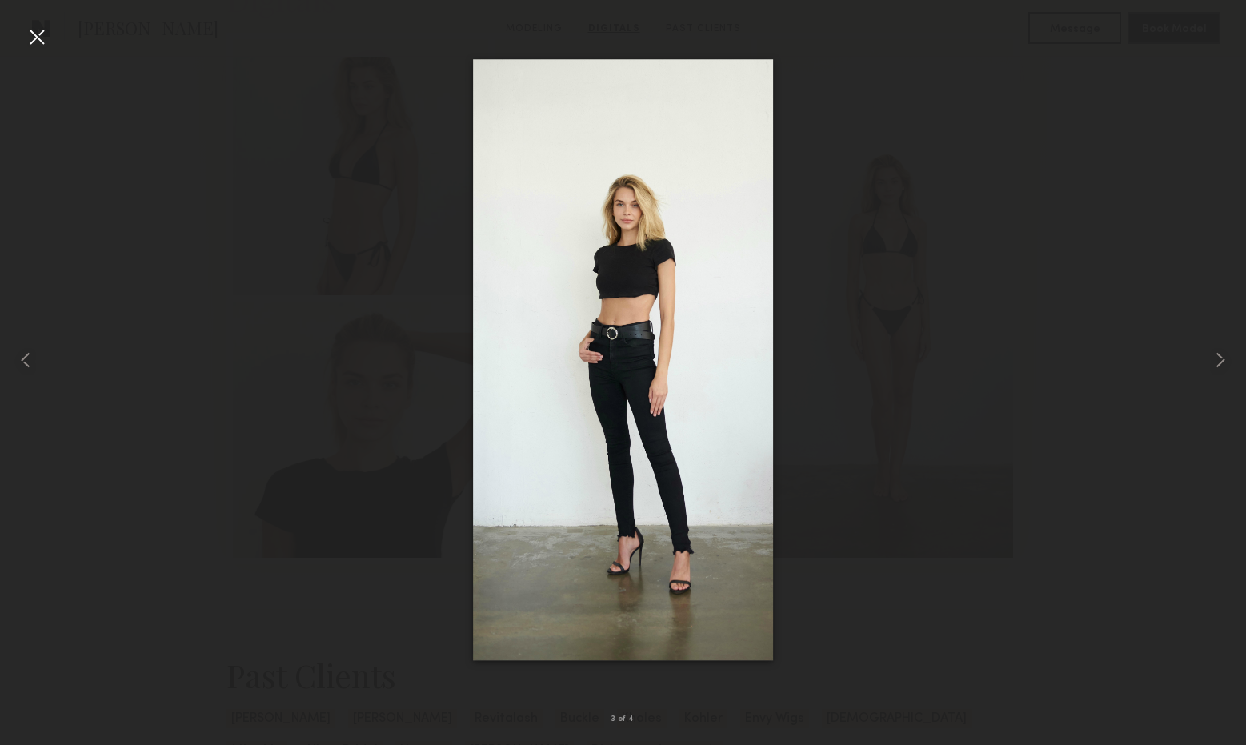
click at [36, 31] on div at bounding box center [37, 37] width 26 height 26
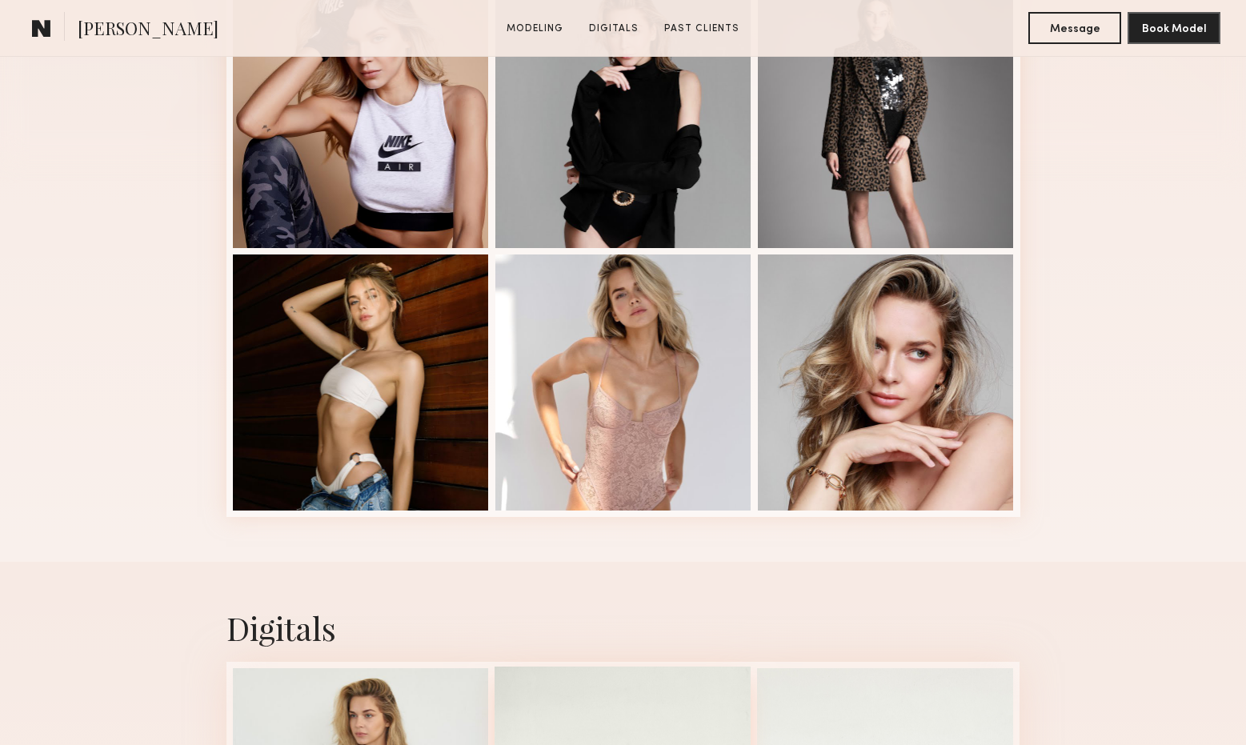
scroll to position [0, 0]
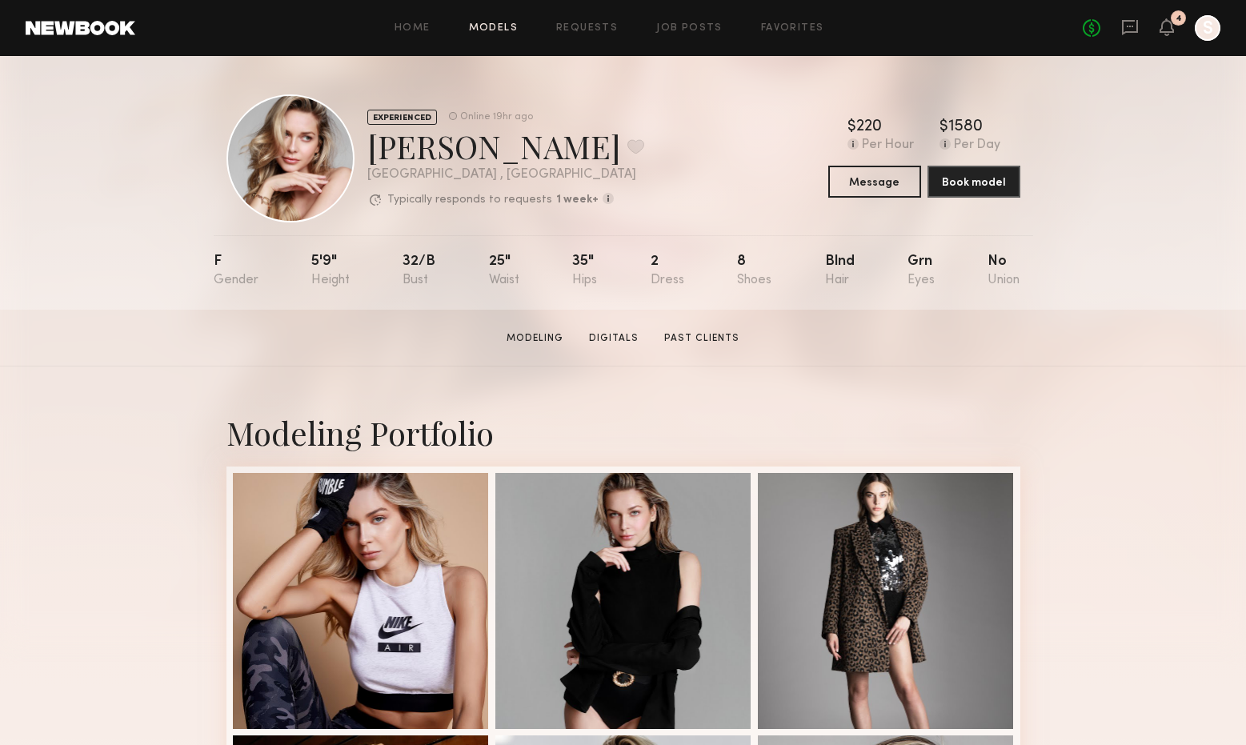
click at [502, 33] on link "Models" at bounding box center [493, 28] width 49 height 10
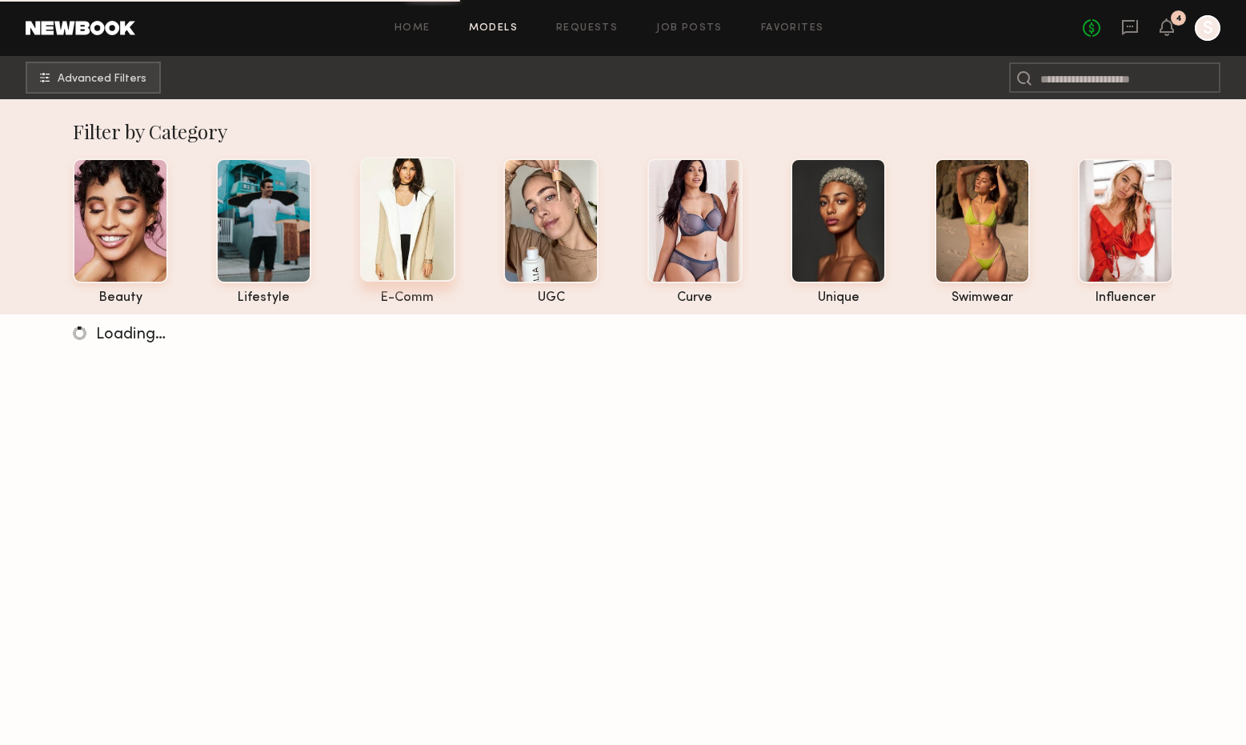
click at [451, 246] on div at bounding box center [407, 219] width 95 height 125
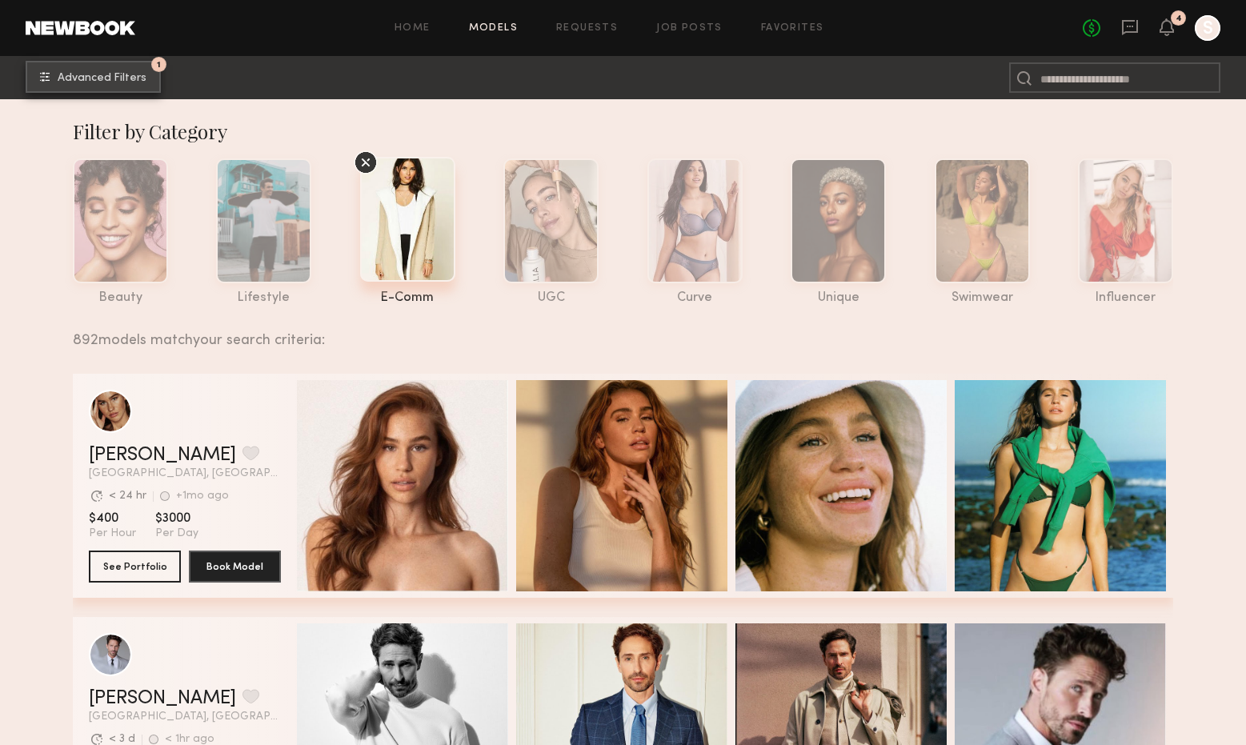
click at [122, 84] on button "1 Advanced Filters" at bounding box center [93, 77] width 135 height 32
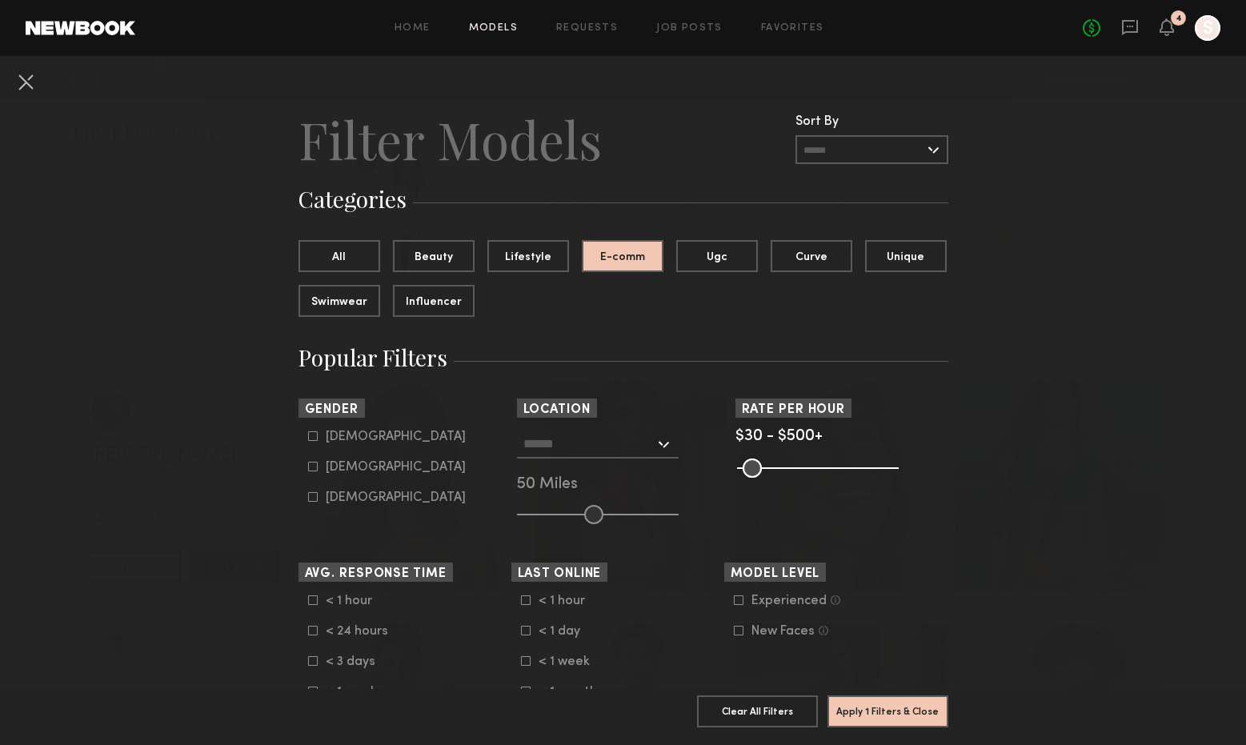
click at [343, 466] on div "Female" at bounding box center [396, 468] width 140 height 10
type input "**"
click at [668, 444] on div at bounding box center [598, 444] width 162 height 29
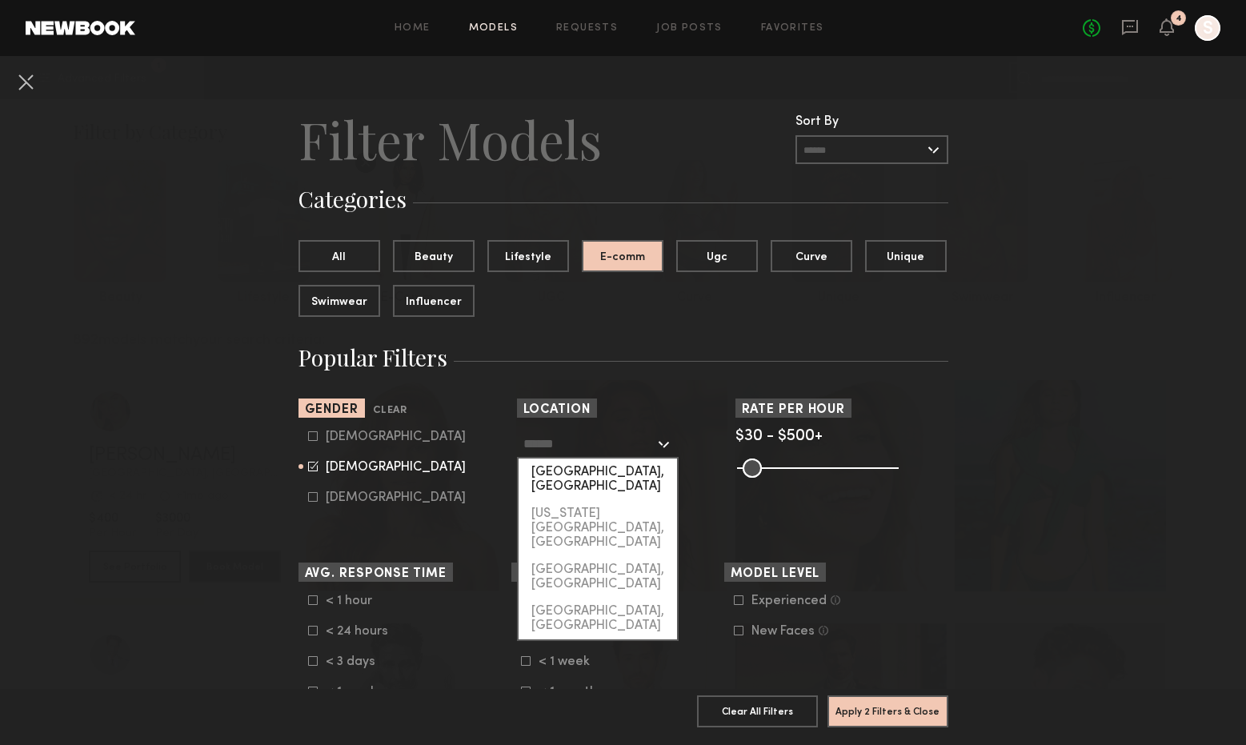
click at [617, 470] on div "Los Angeles, CA" at bounding box center [598, 480] width 158 height 42
type input "**********"
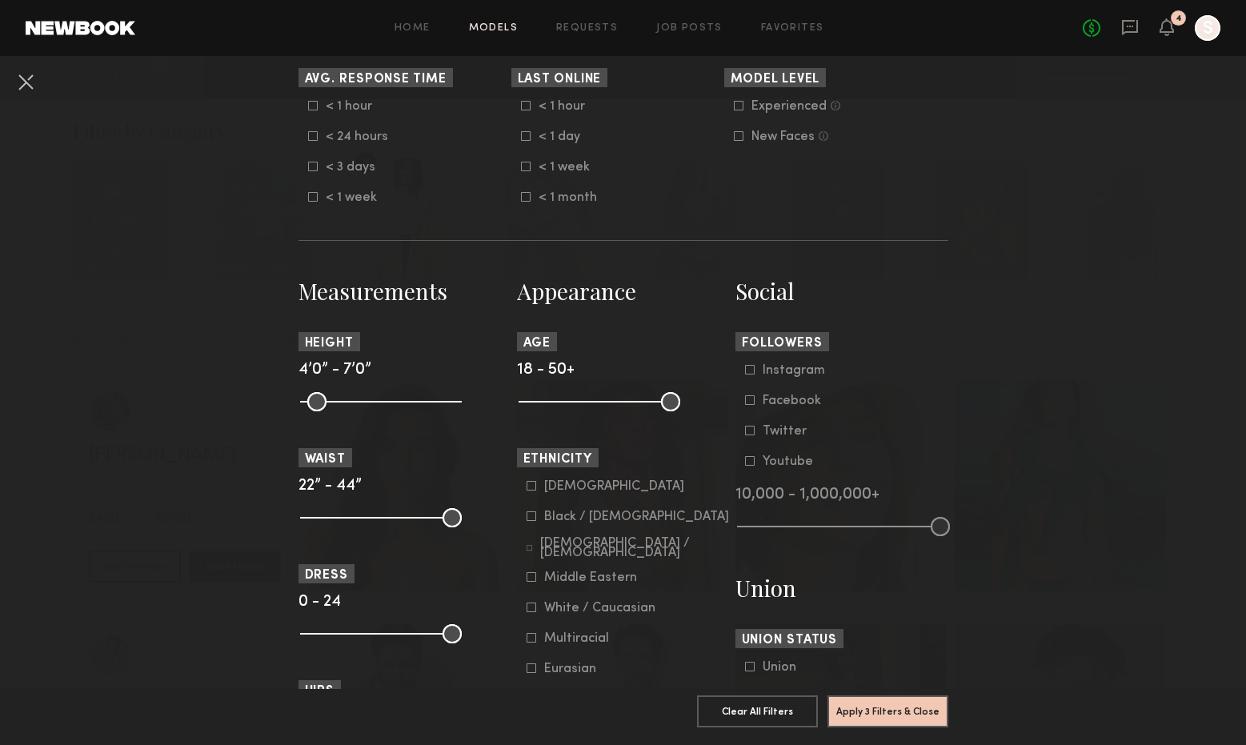
scroll to position [507, 0]
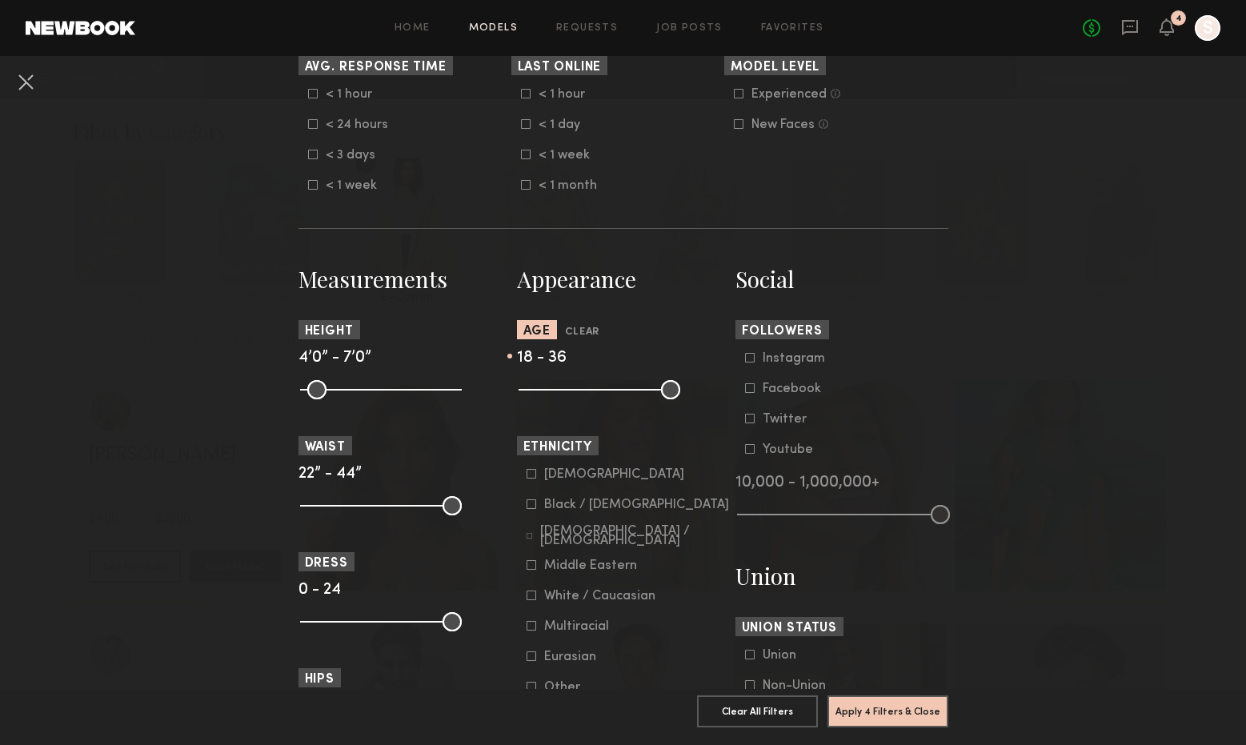
type input "**"
drag, startPoint x: 666, startPoint y: 398, endPoint x: 697, endPoint y: 407, distance: 32.4
click at [680, 399] on input "range" at bounding box center [600, 389] width 162 height 19
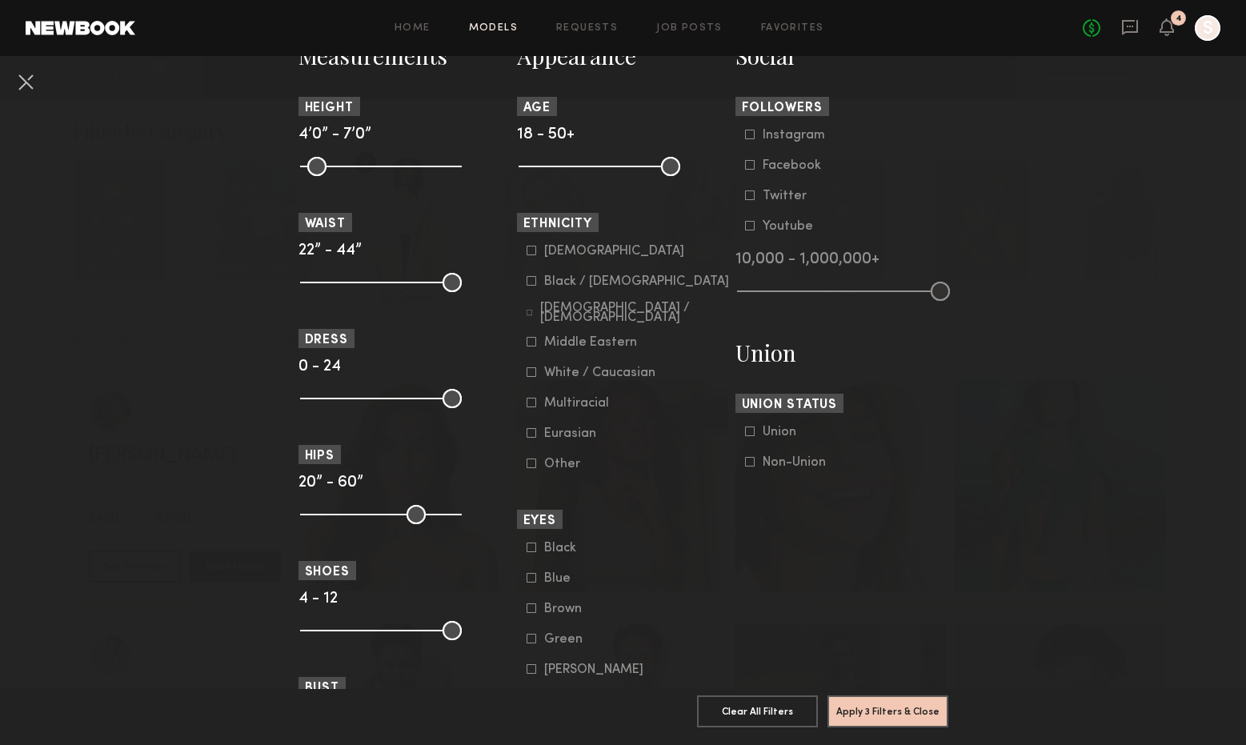
scroll to position [740, 0]
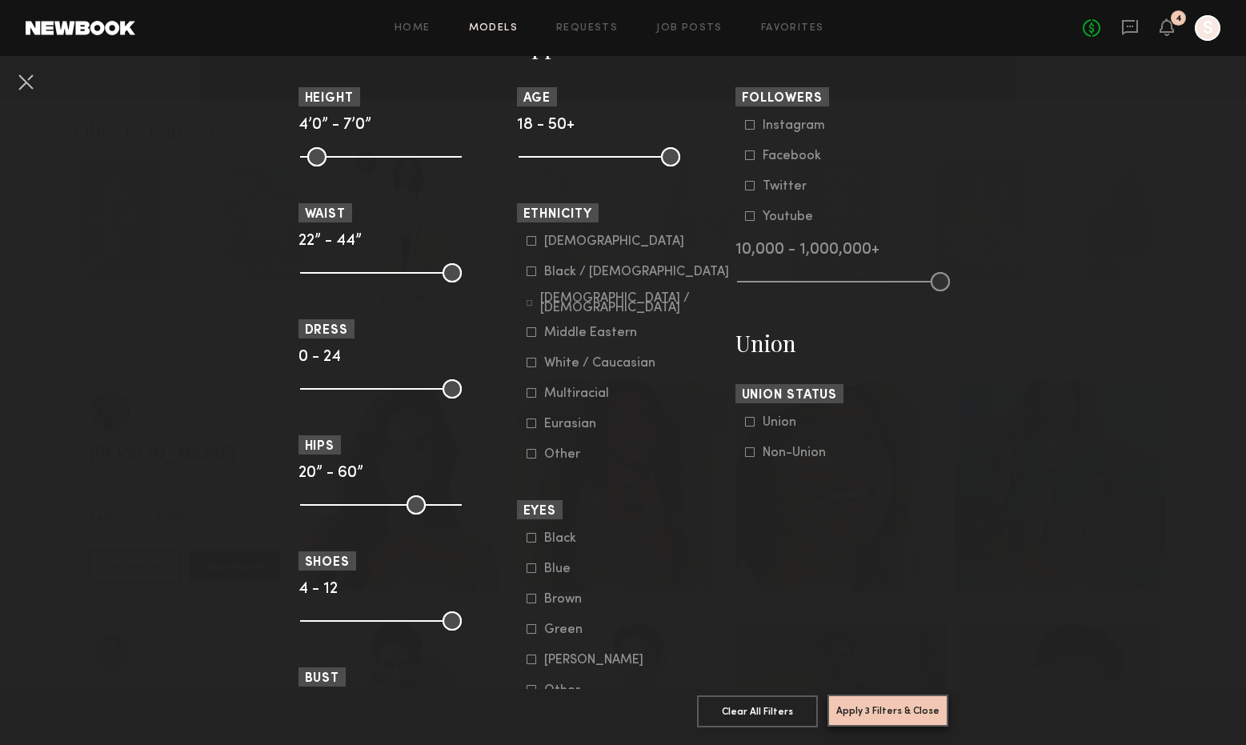
click at [872, 712] on button "Apply 3 Filters & Close" at bounding box center [888, 711] width 121 height 32
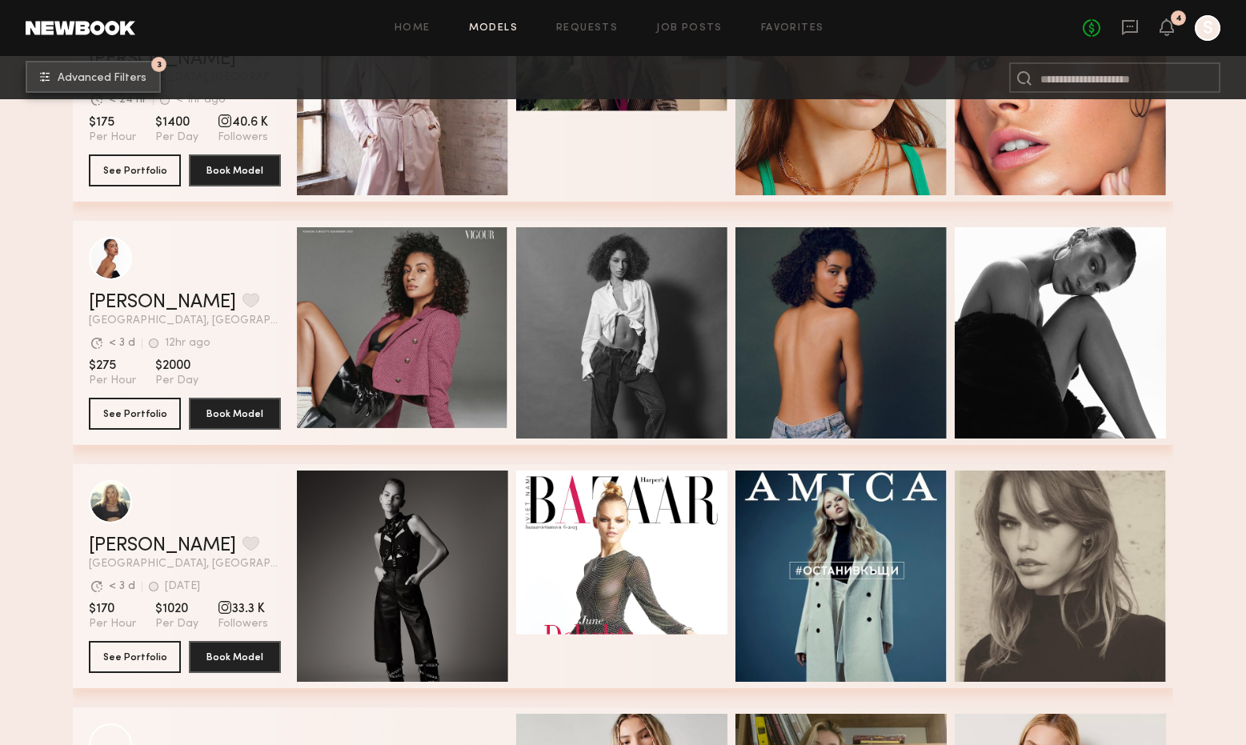
scroll to position [604, 0]
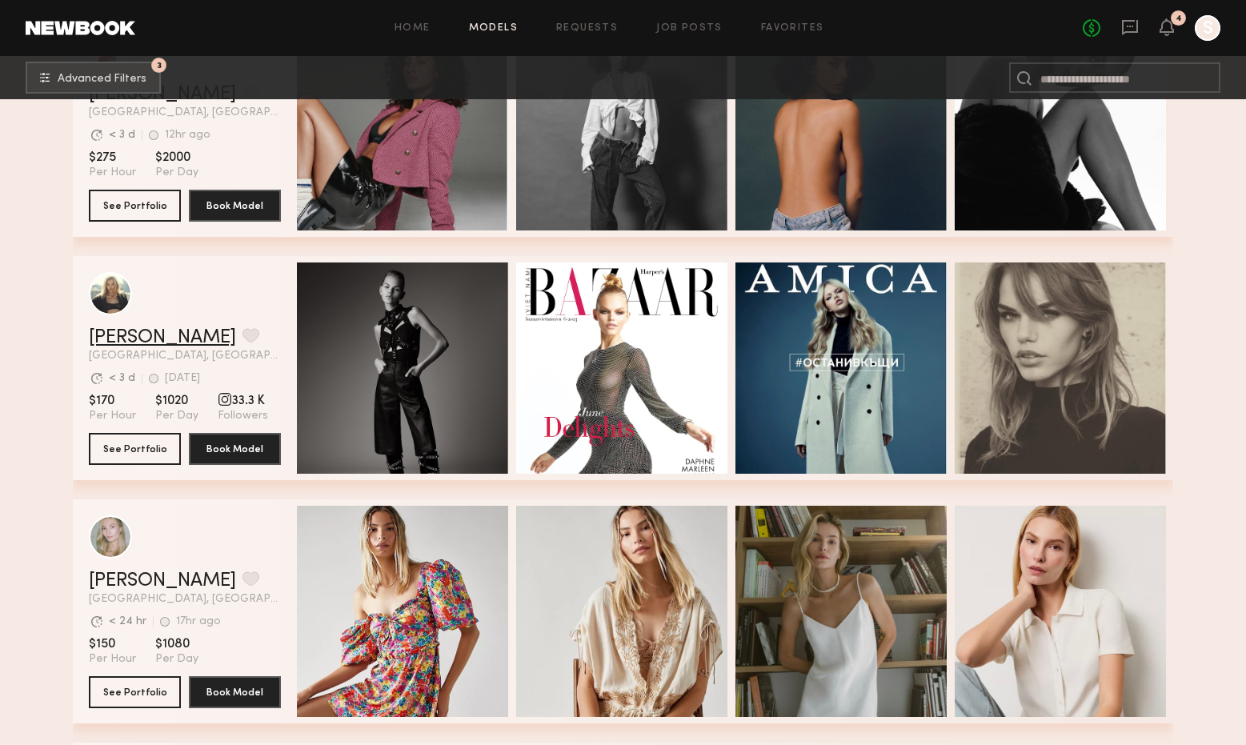
click at [146, 339] on link "Daphne L." at bounding box center [162, 337] width 147 height 19
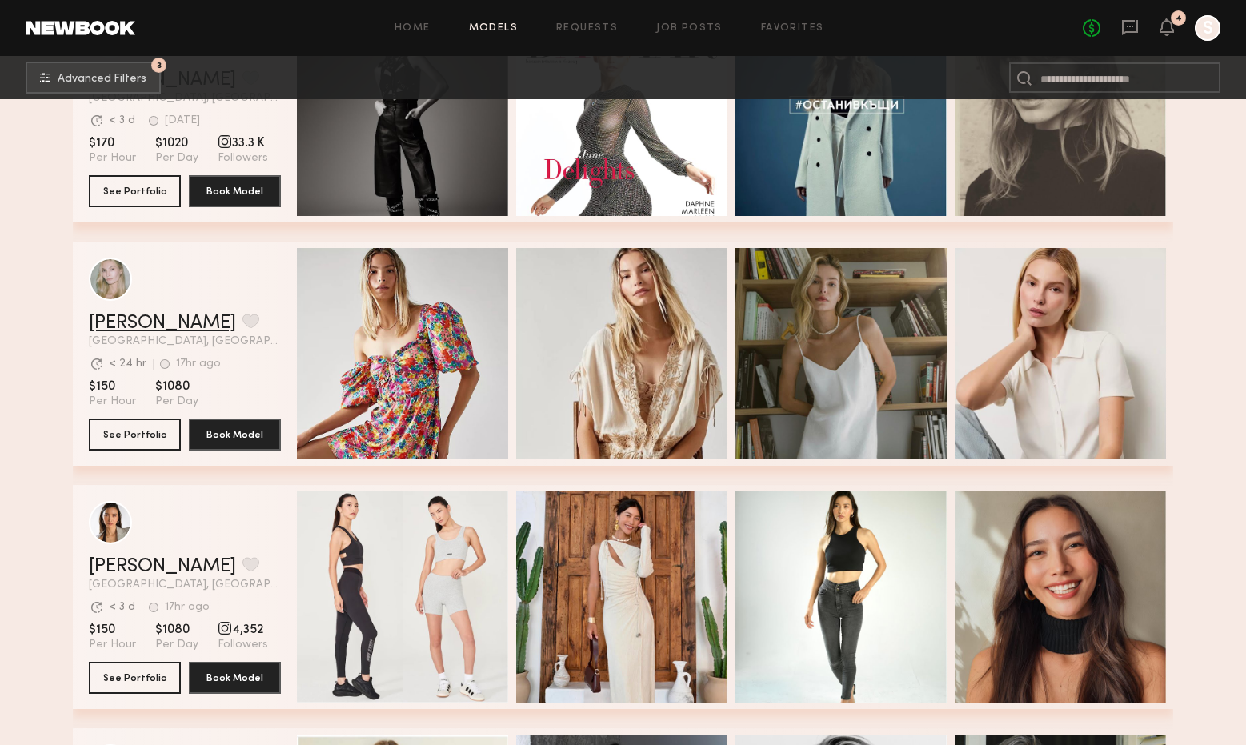
click at [150, 318] on link "Darina D." at bounding box center [162, 323] width 147 height 19
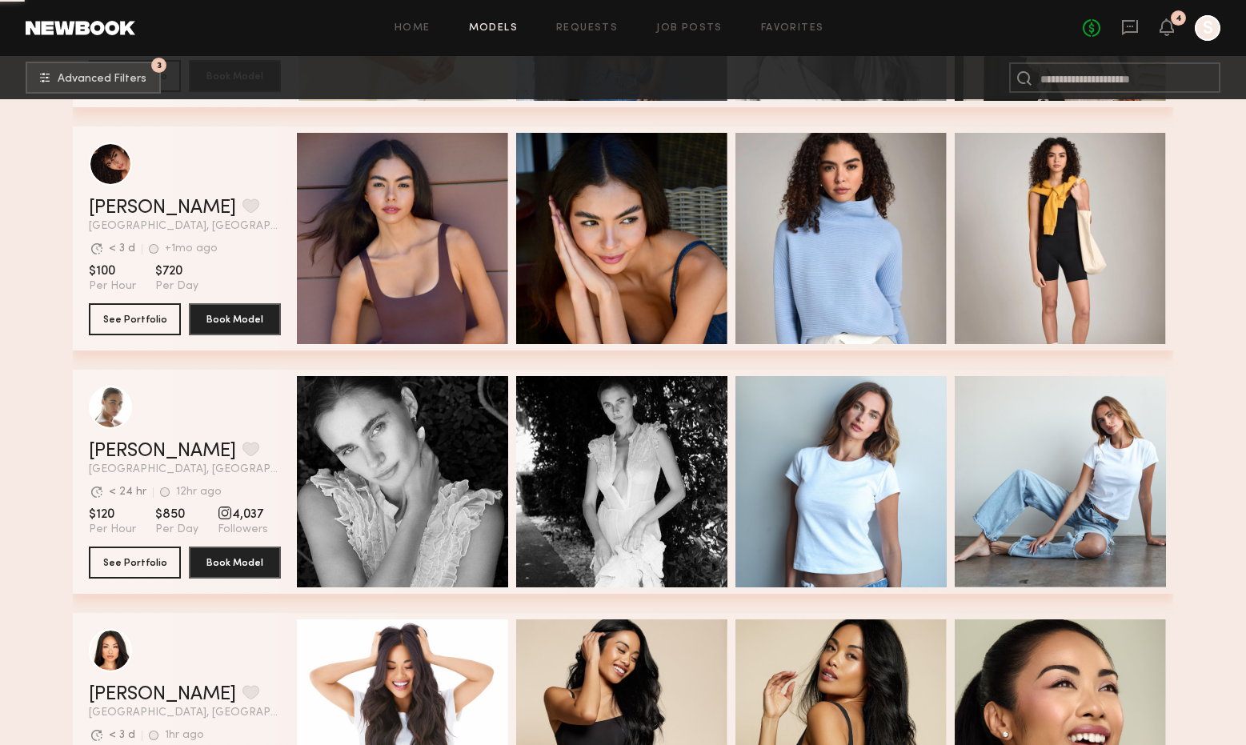
scroll to position [1919, 0]
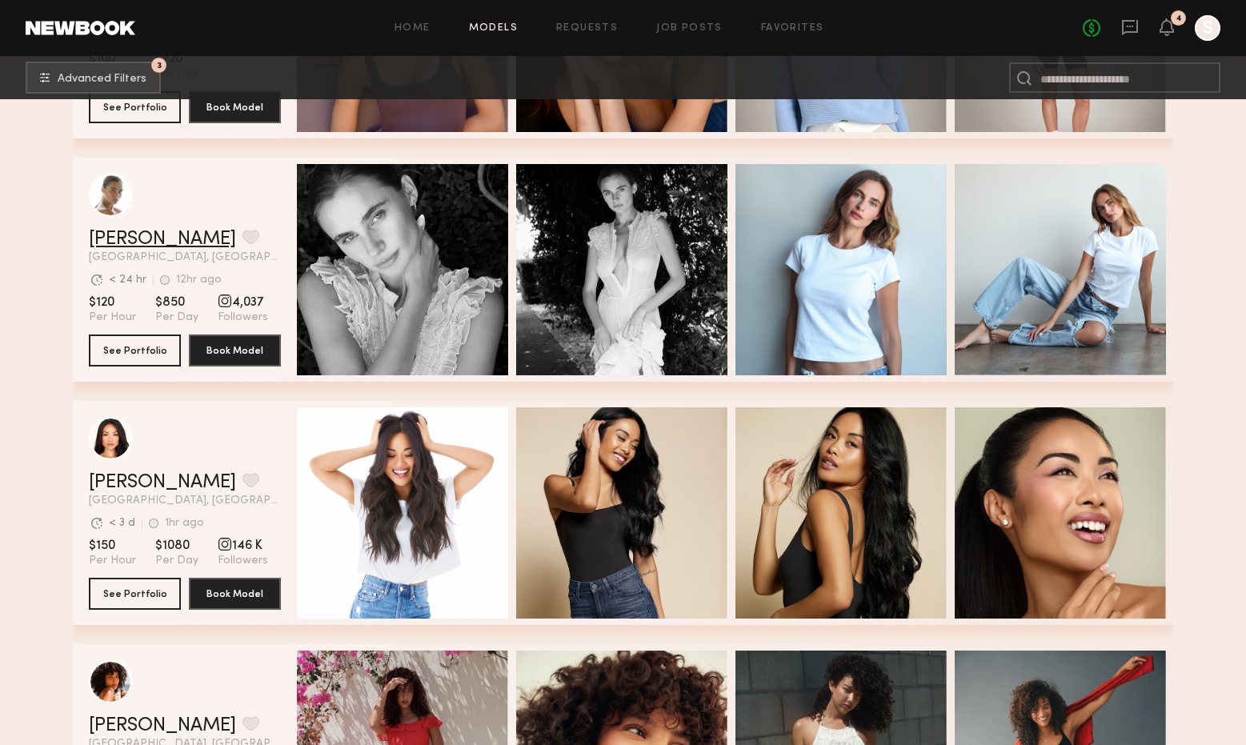
click at [126, 242] on link "Liv M." at bounding box center [162, 239] width 147 height 19
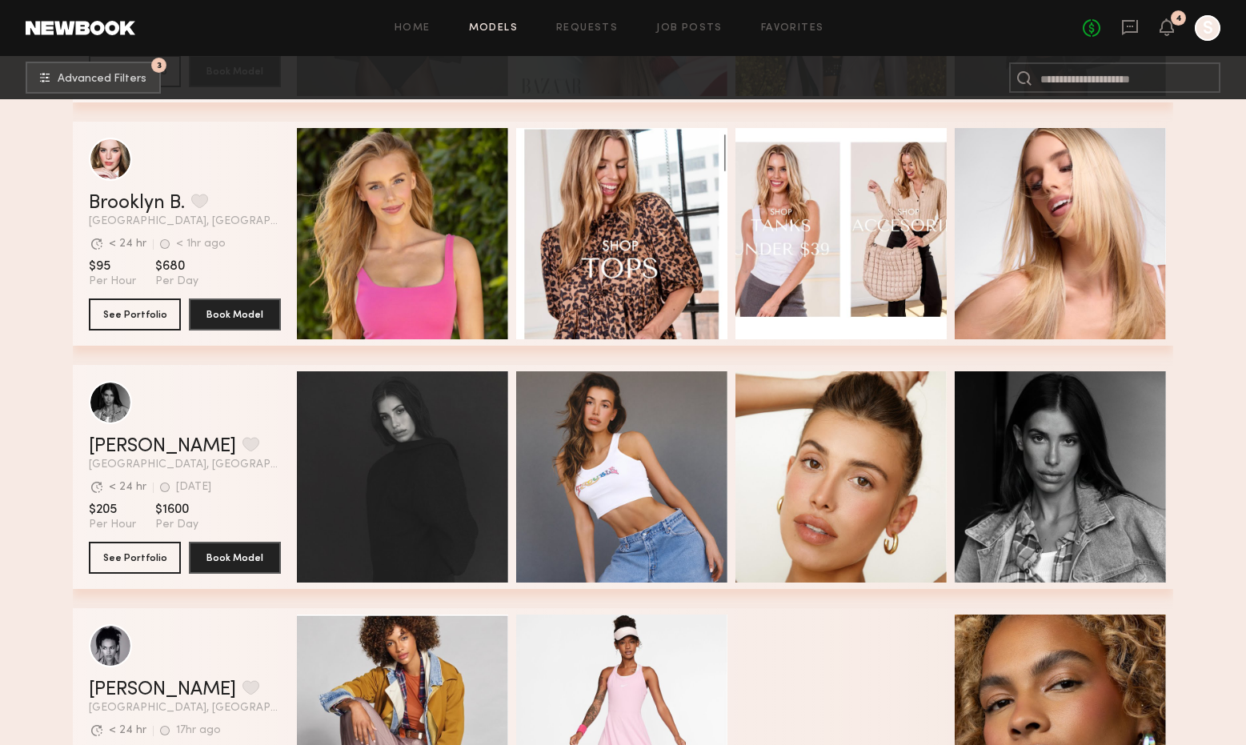
scroll to position [5783, 0]
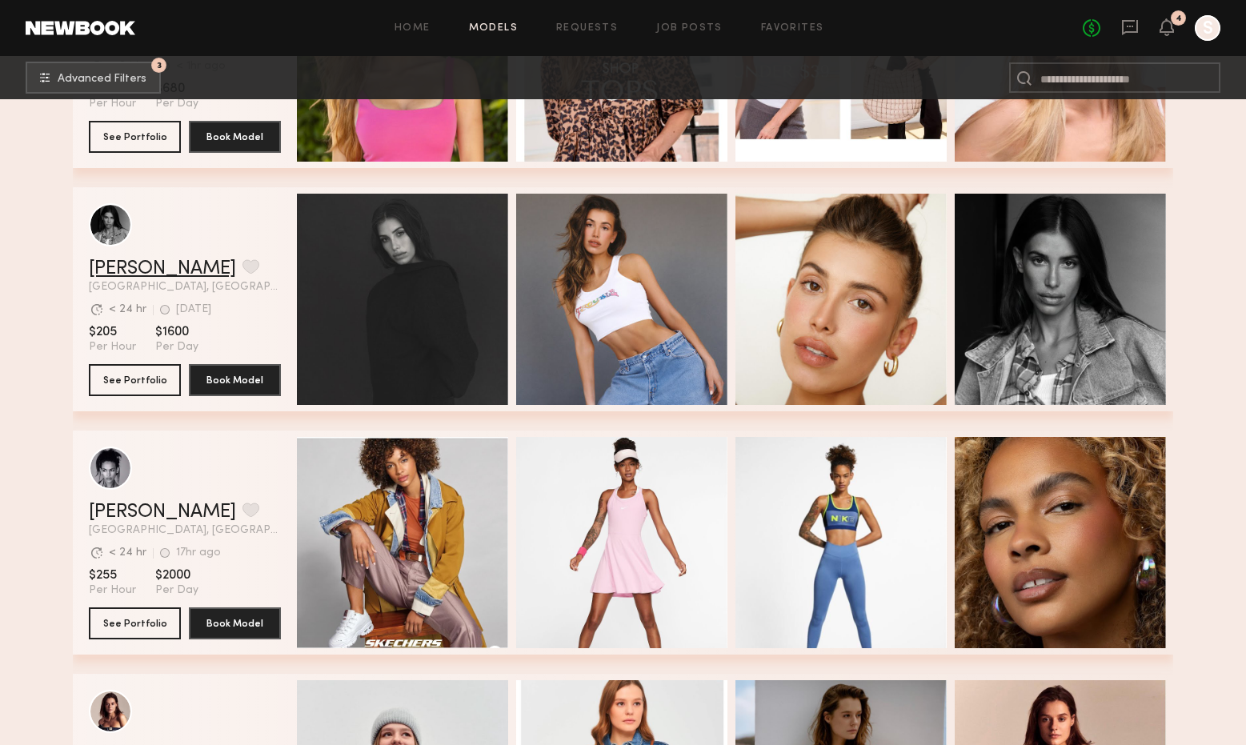
click at [158, 264] on link "McKenzie M." at bounding box center [162, 268] width 147 height 19
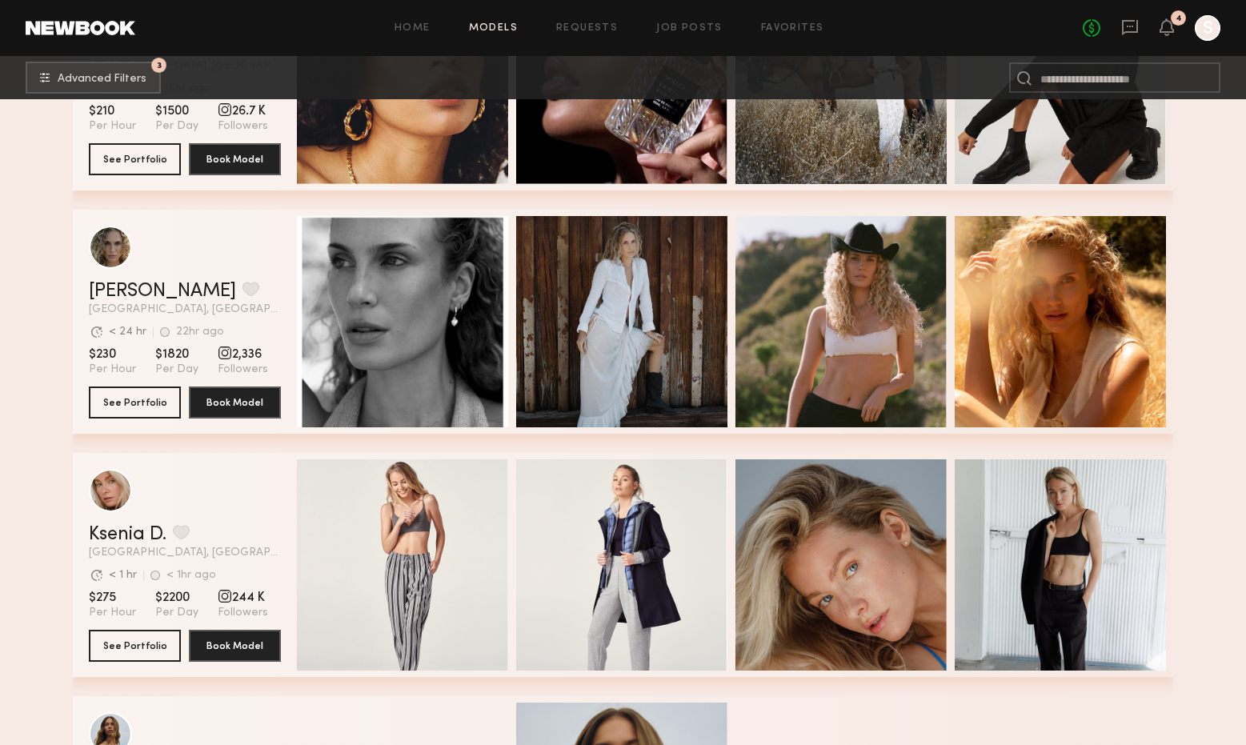
scroll to position [15262, 0]
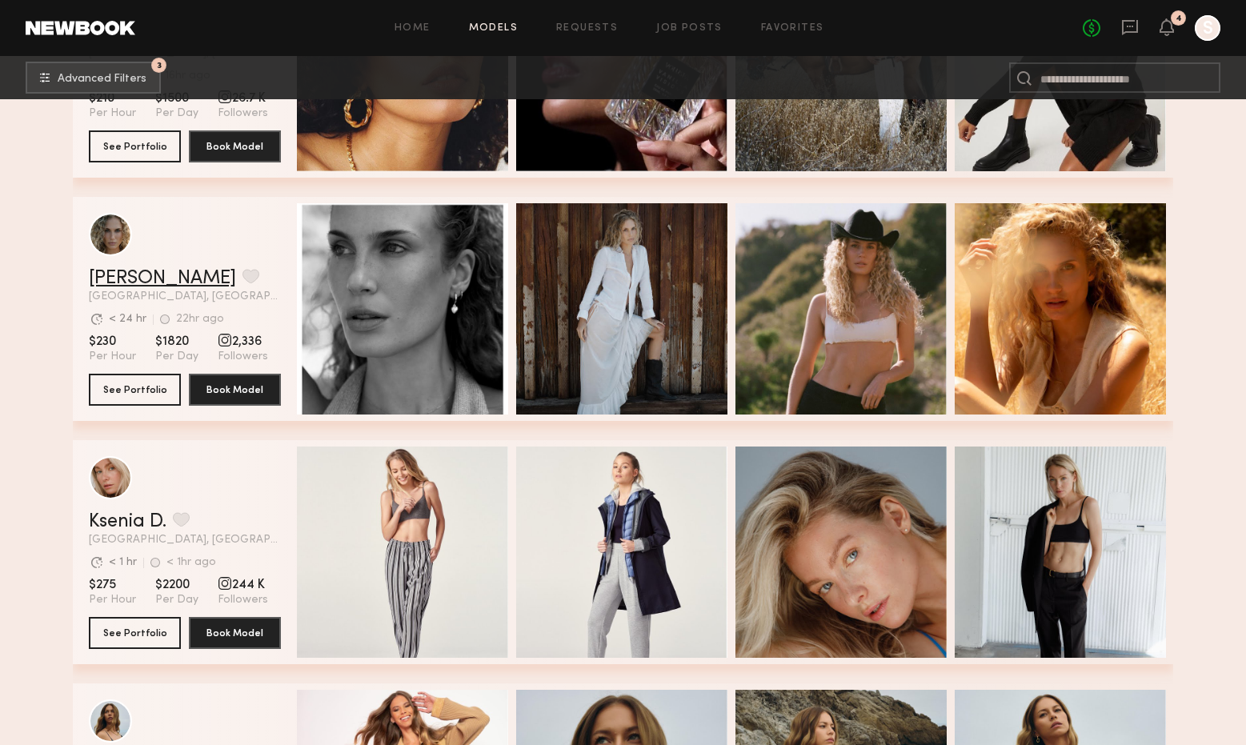
click at [150, 279] on link "Bailey K." at bounding box center [162, 278] width 147 height 19
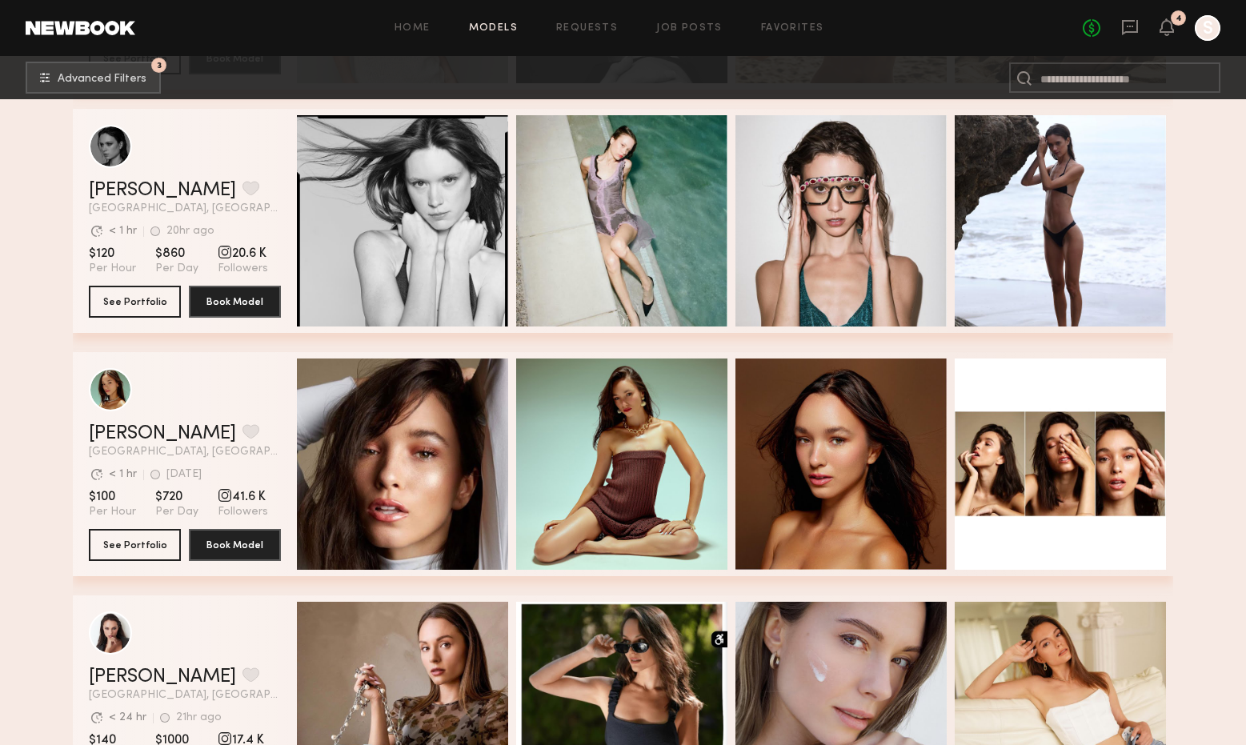
scroll to position [21797, 0]
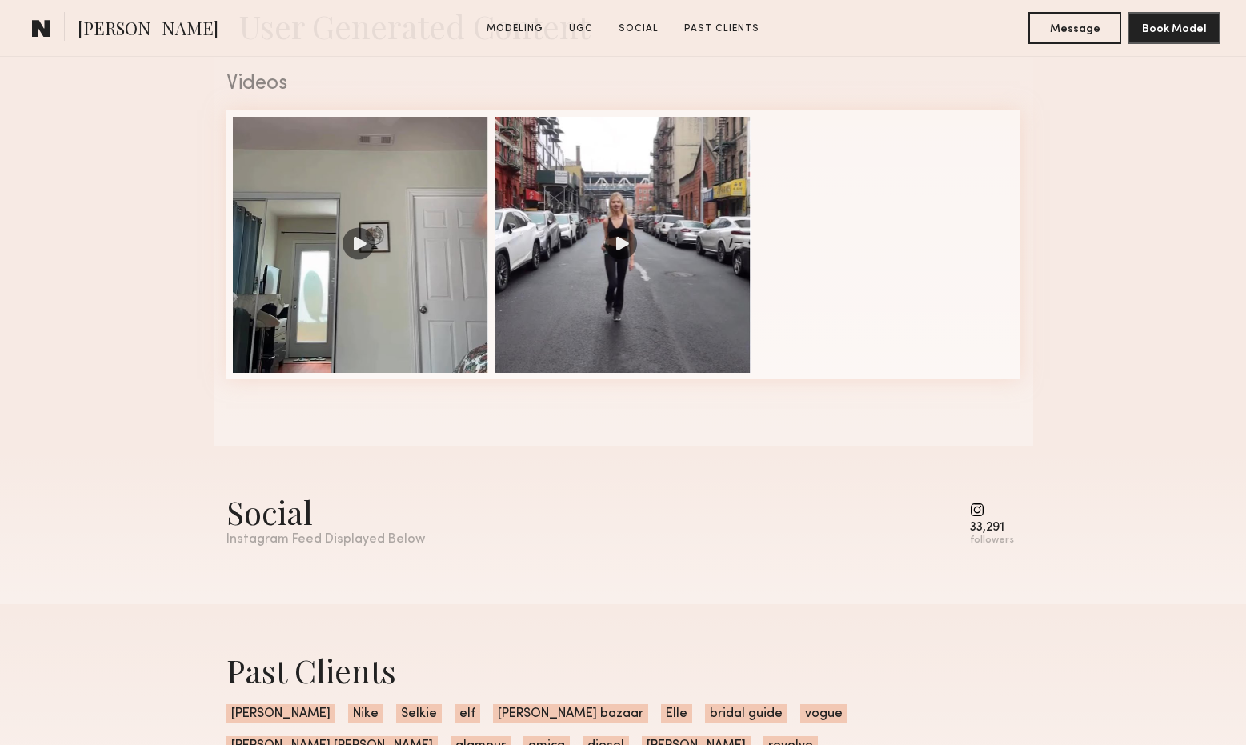
scroll to position [1514, 0]
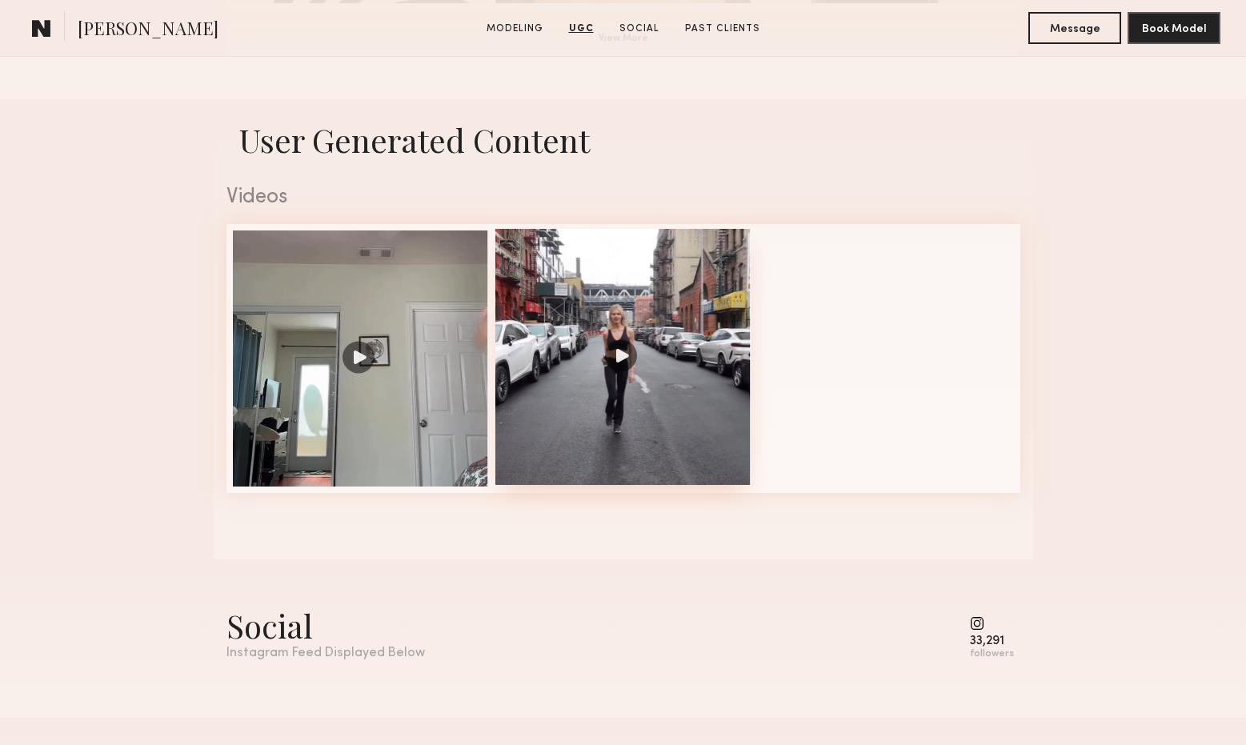
click at [641, 356] on div at bounding box center [623, 357] width 256 height 256
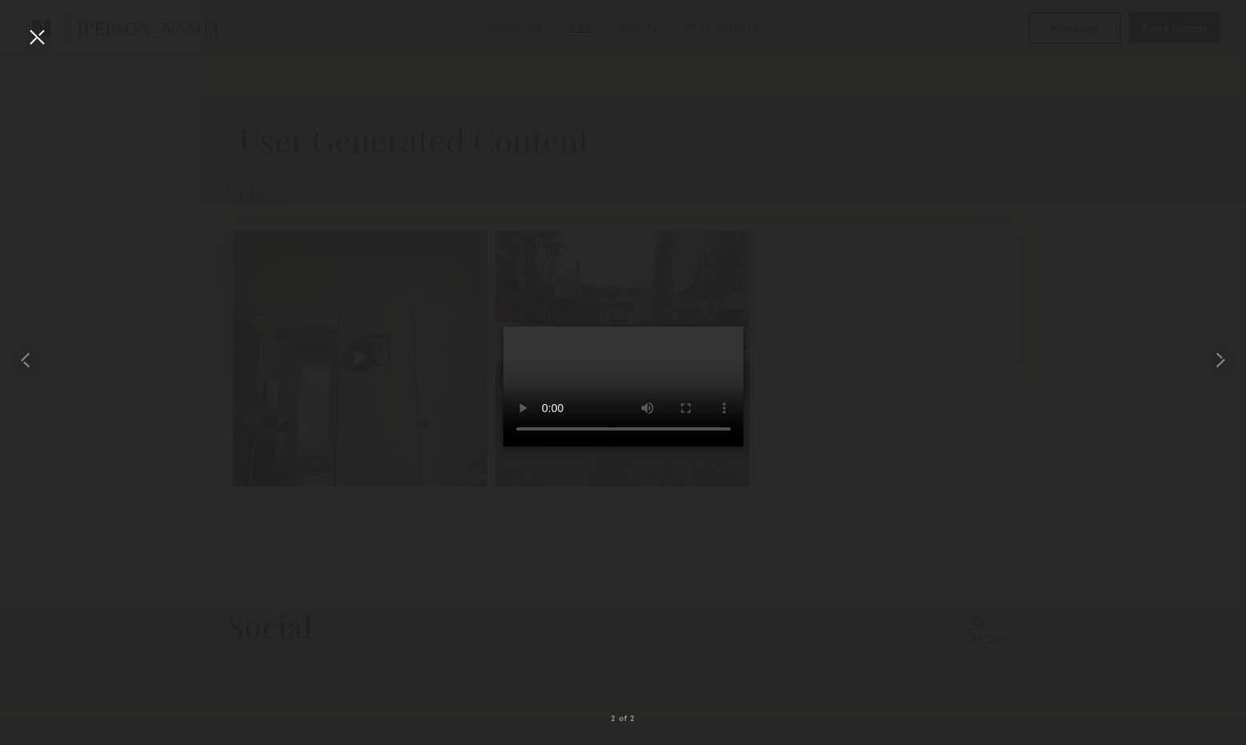
click at [38, 34] on div at bounding box center [37, 37] width 26 height 26
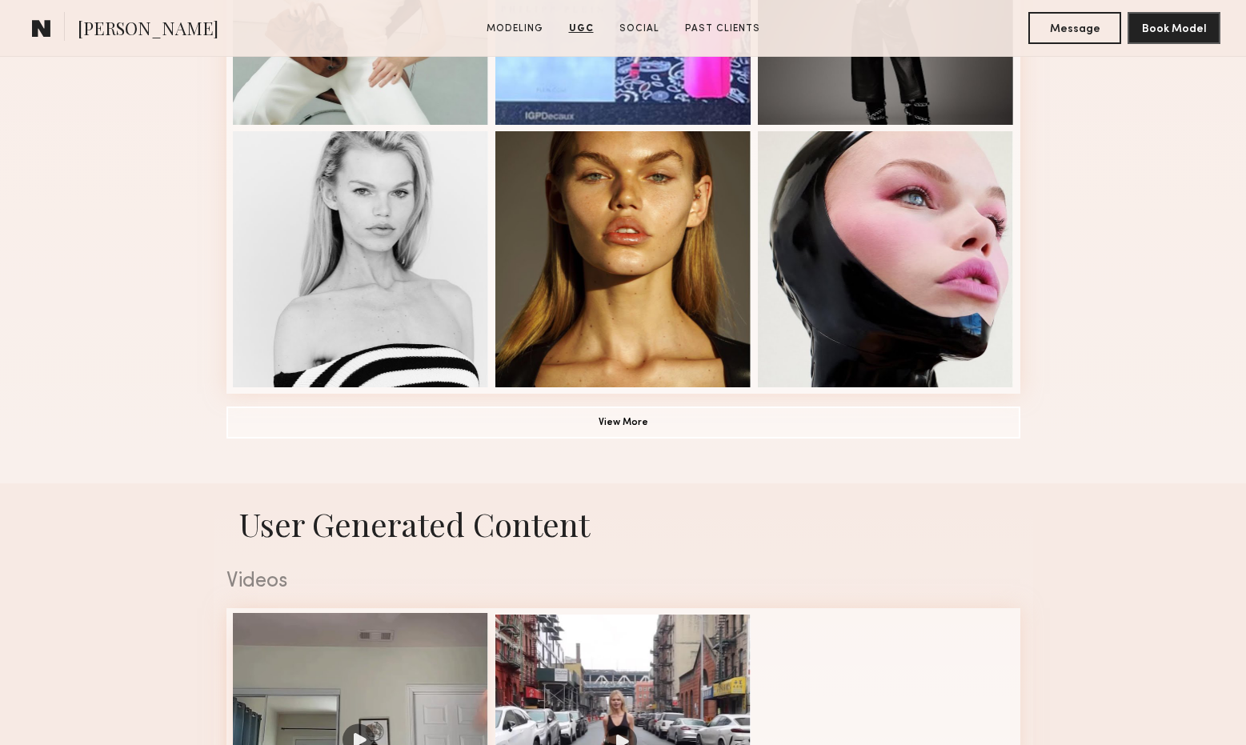
scroll to position [920, 0]
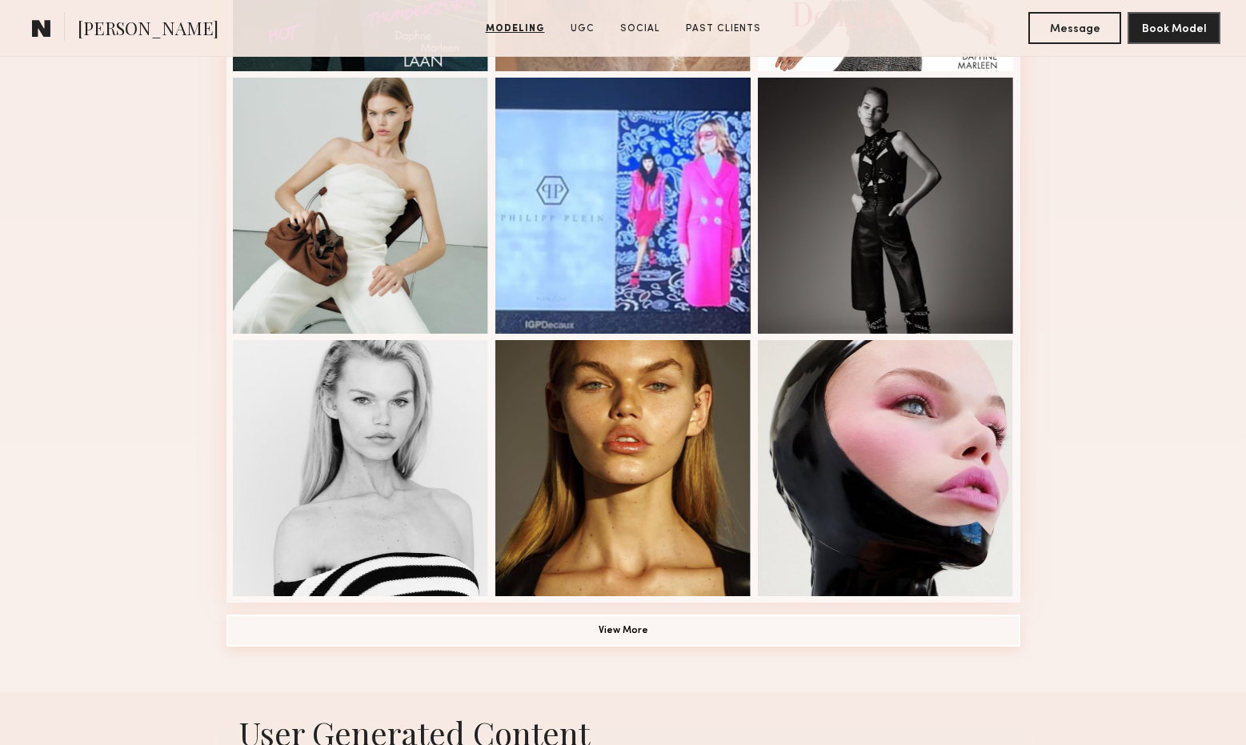
click at [635, 627] on button "View More" at bounding box center [624, 631] width 794 height 32
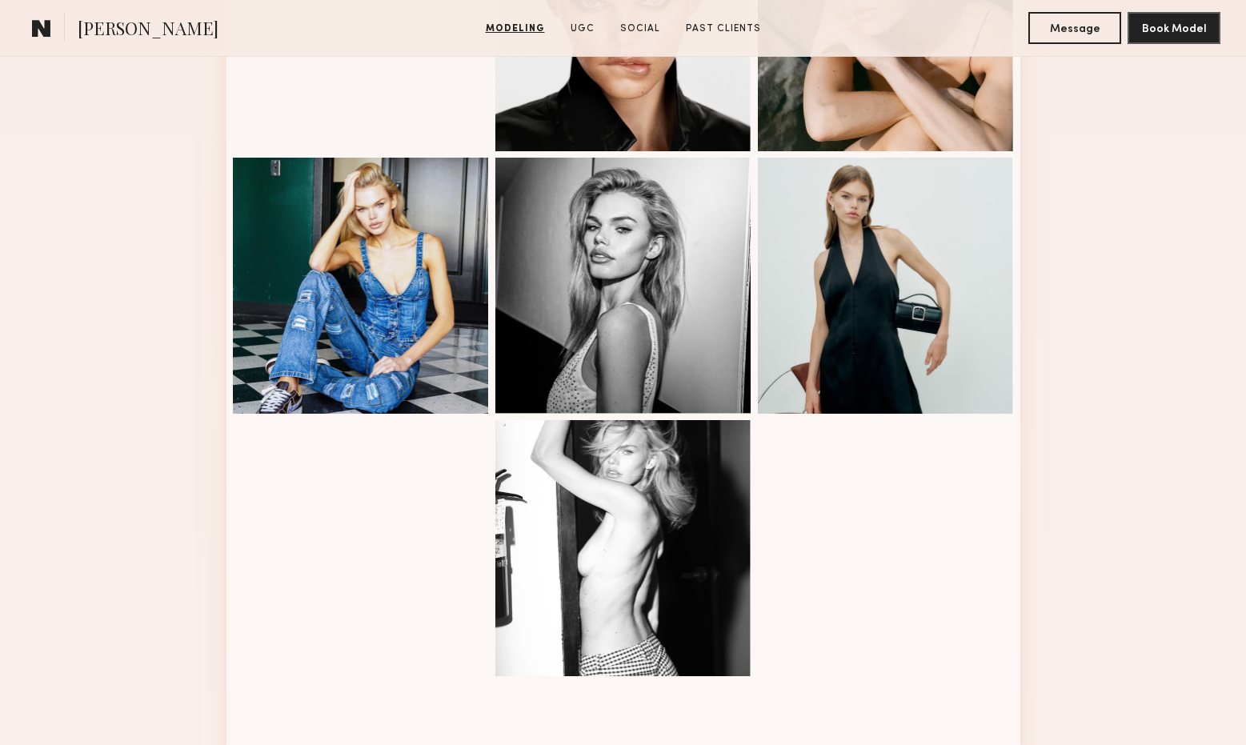
scroll to position [2177, 0]
